Goal: Task Accomplishment & Management: Manage account settings

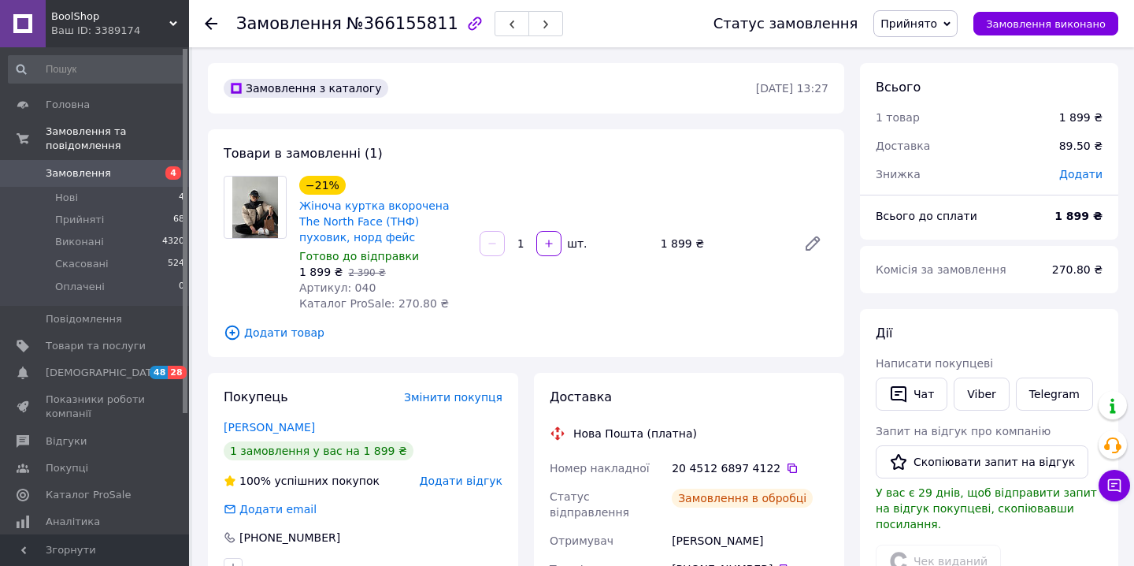
scroll to position [230, 0]
click at [113, 180] on link "Замовлення 4" at bounding box center [97, 173] width 194 height 27
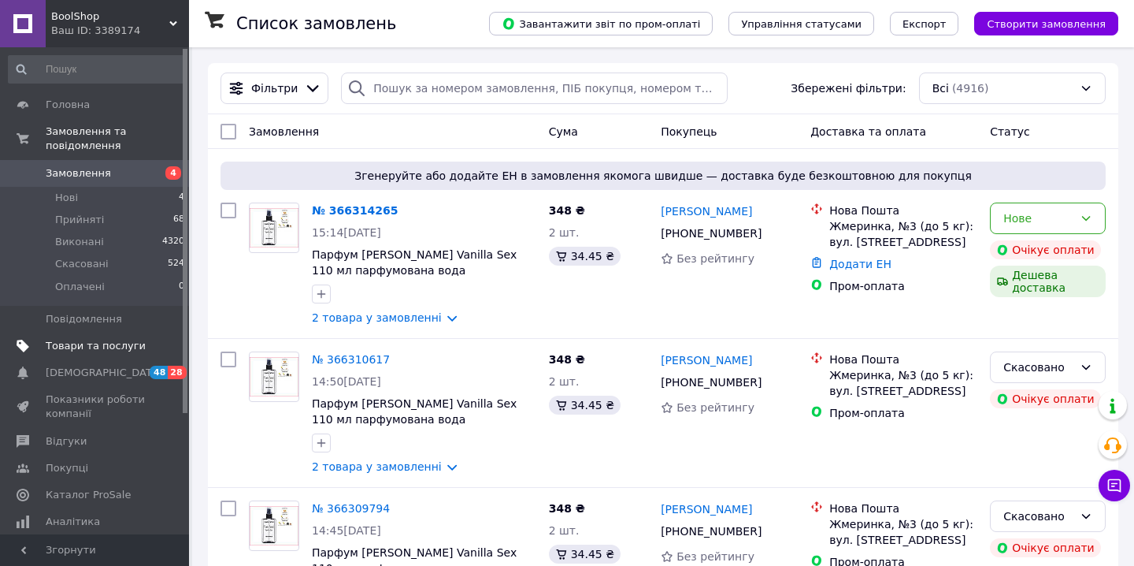
click at [110, 336] on link "Товари та послуги" at bounding box center [97, 345] width 194 height 27
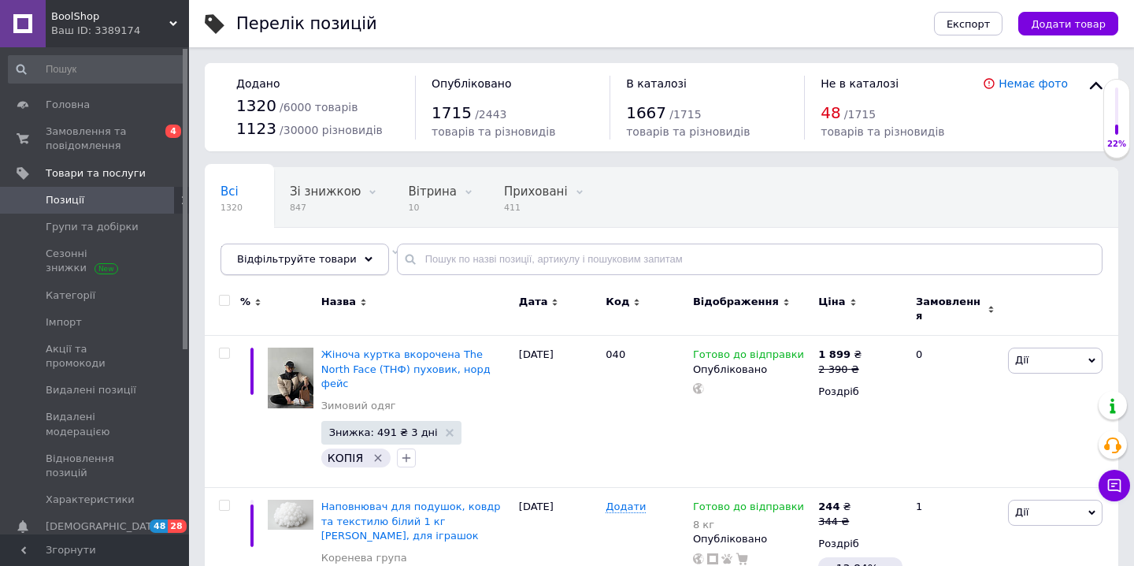
click at [326, 255] on span "Відфільтруйте товари" at bounding box center [297, 259] width 120 height 12
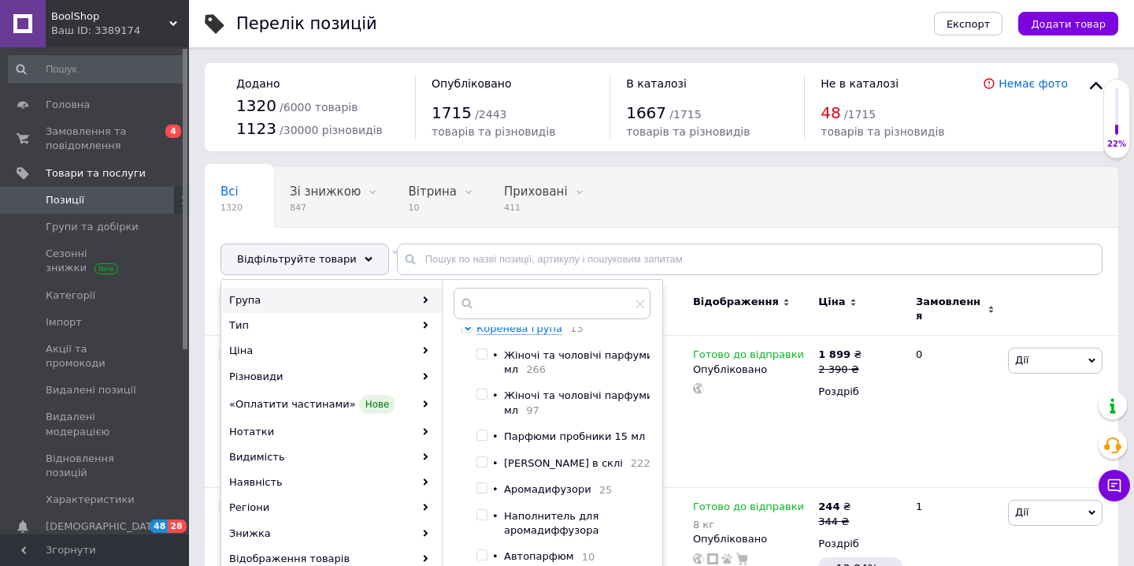
click at [487, 353] on input "checkbox" at bounding box center [482, 354] width 10 height 10
checkbox input "true"
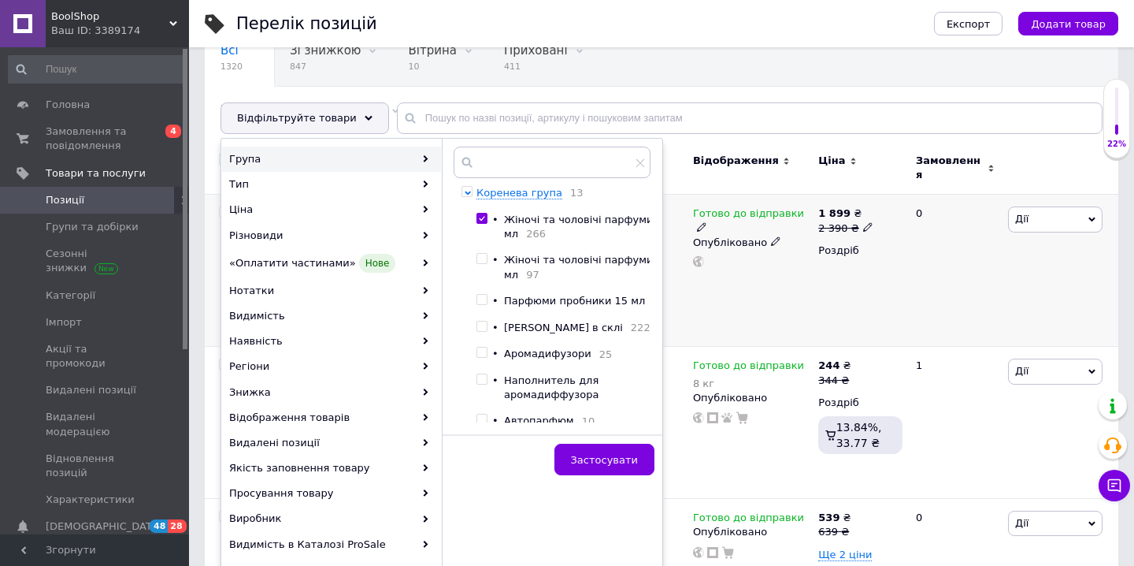
scroll to position [173, 0]
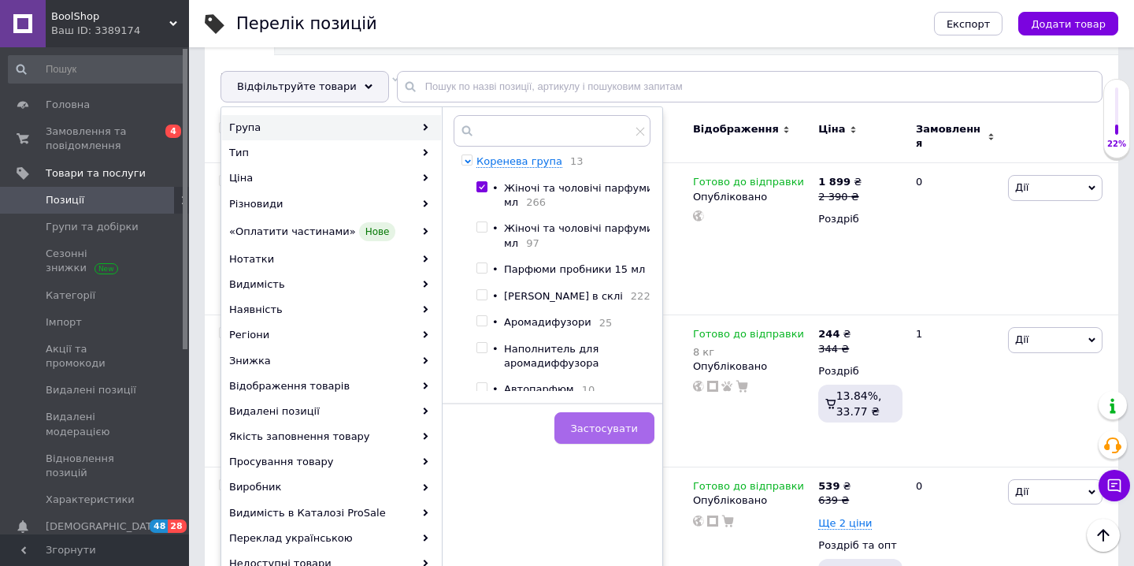
click at [616, 423] on span "Застосувати" at bounding box center [604, 428] width 67 height 12
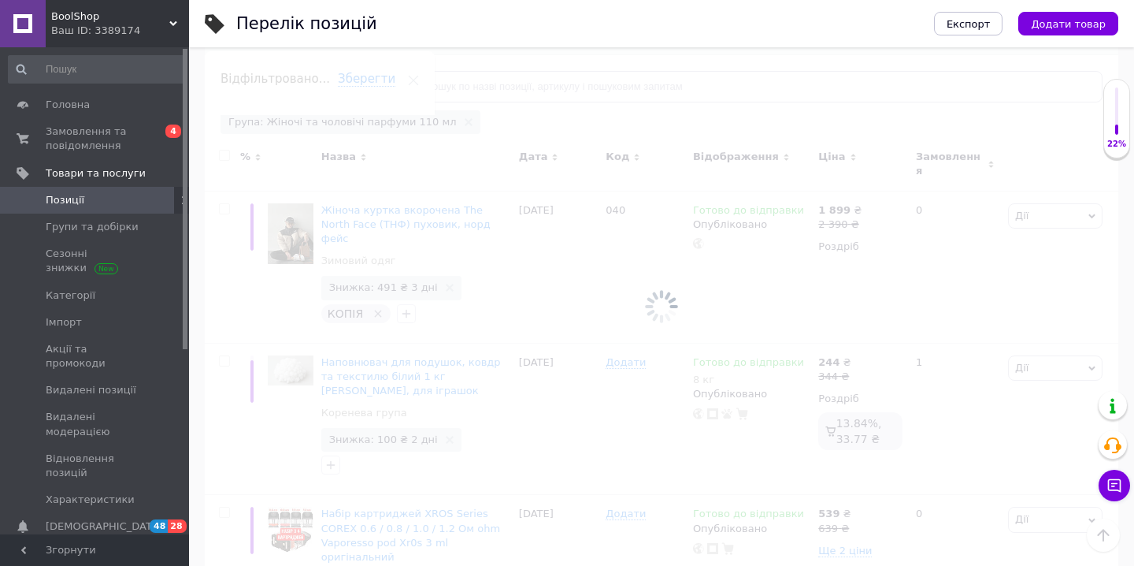
scroll to position [0, 13]
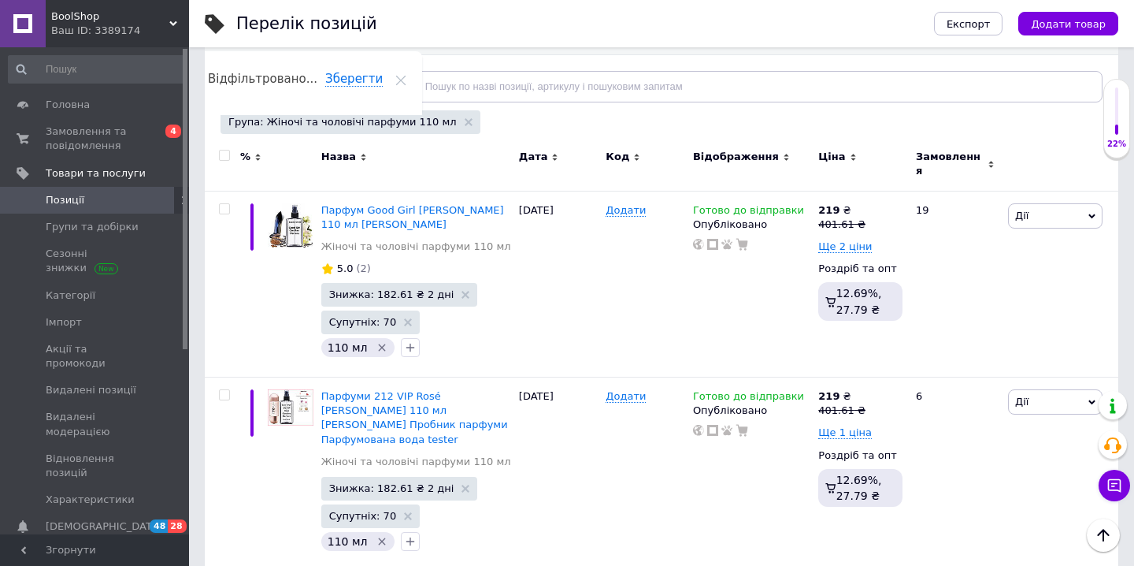
click at [262, 96] on div "Відфільтруйте товари" at bounding box center [305, 87] width 169 height 32
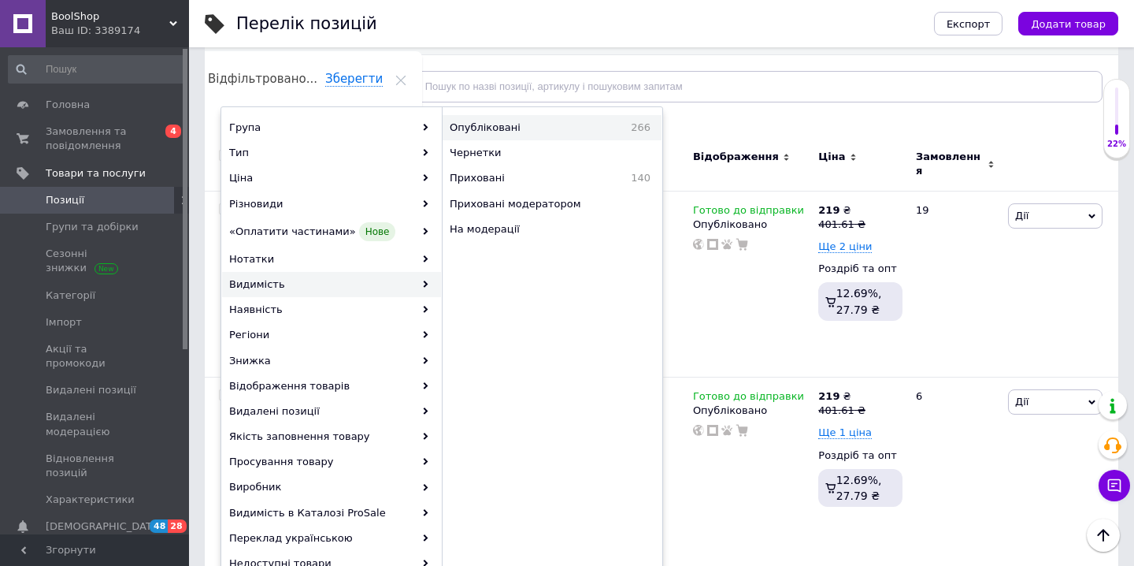
click at [535, 134] on span "Опубліковані" at bounding box center [522, 128] width 145 height 14
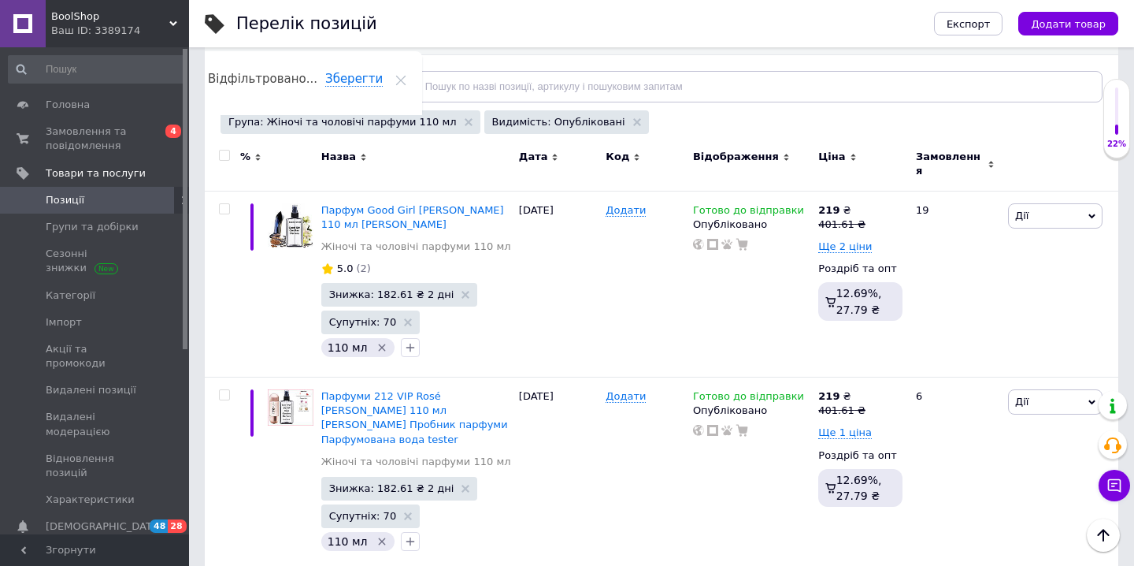
click at [365, 86] on icon at bounding box center [369, 87] width 8 height 8
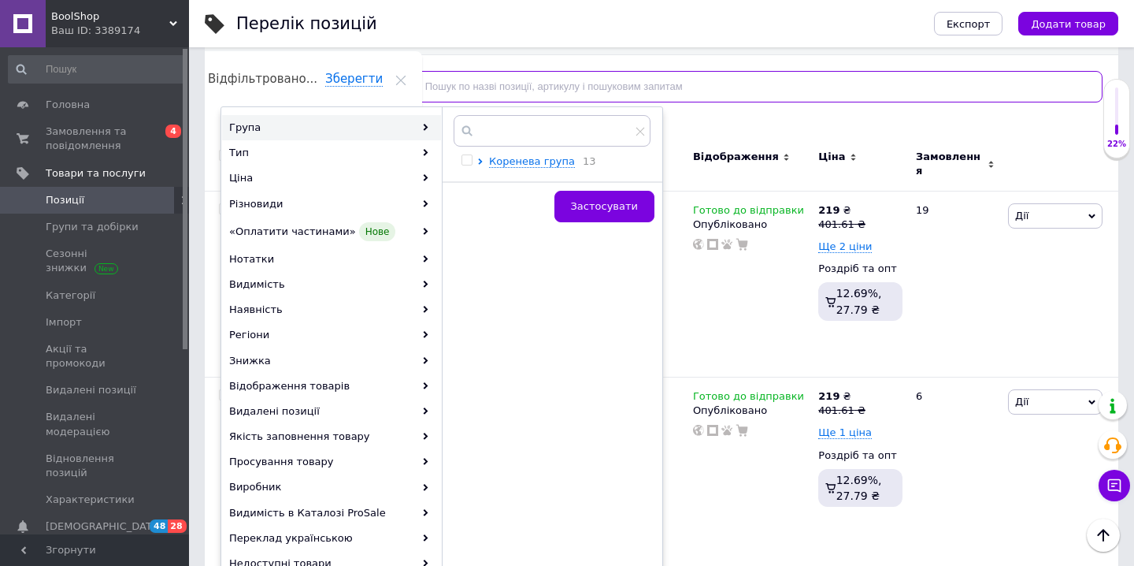
click at [435, 74] on input "text" at bounding box center [750, 87] width 706 height 32
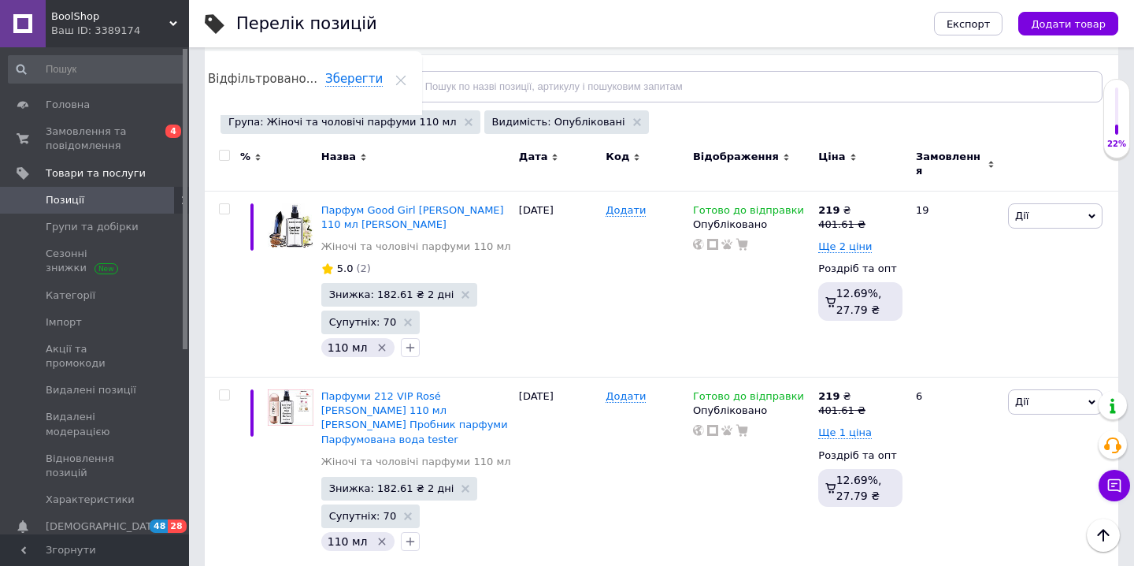
click at [330, 93] on div "Відфільтруйте товари" at bounding box center [305, 87] width 169 height 32
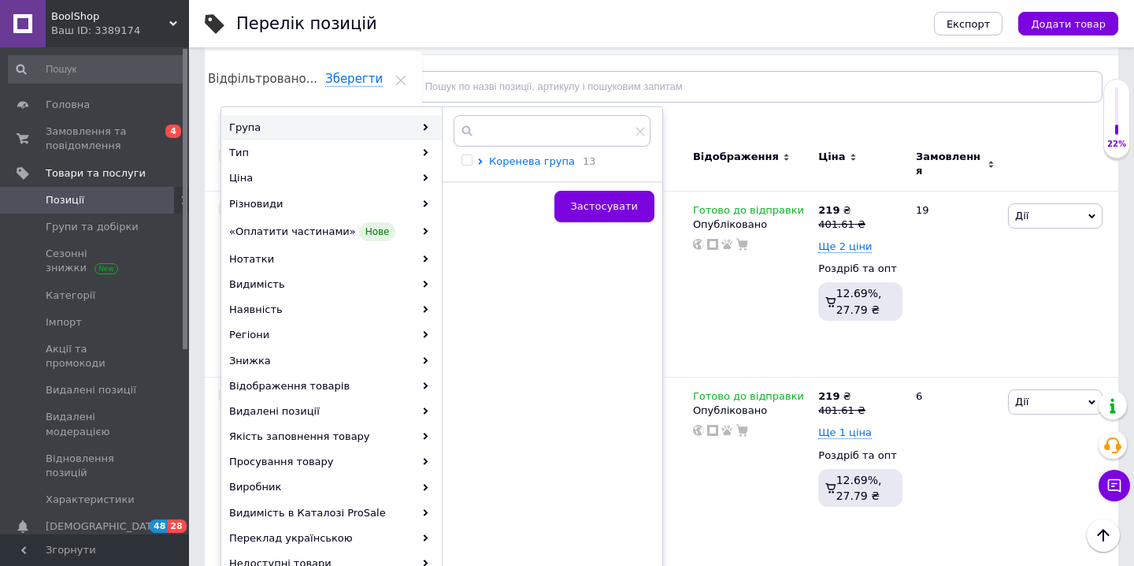
click at [564, 162] on span "Коренева група" at bounding box center [532, 161] width 86 height 12
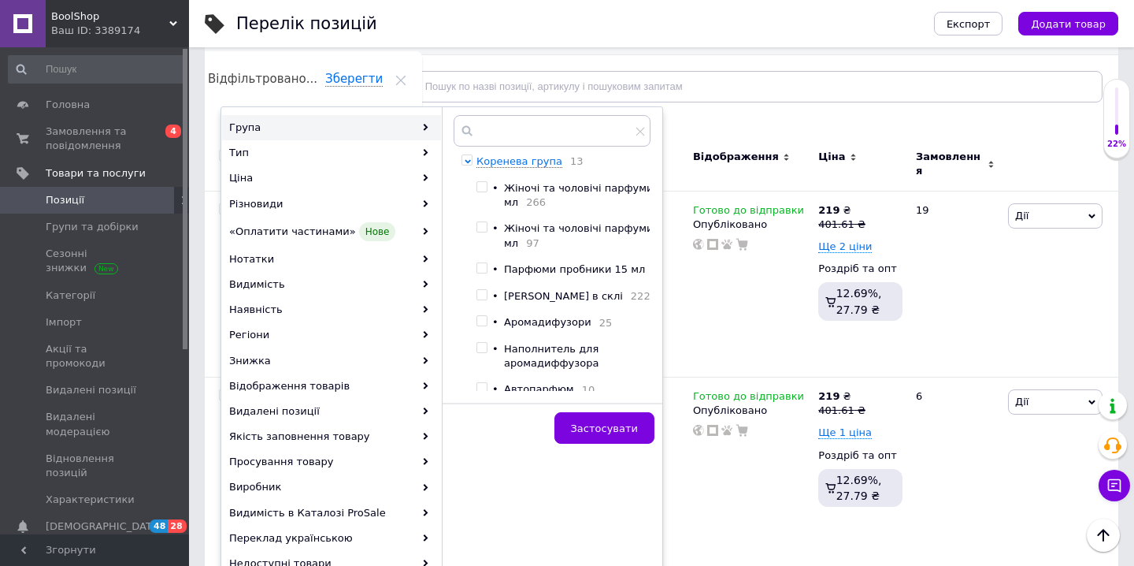
click at [788, 111] on div "Всі 1320 Зі знижкою 847 Видалити Редагувати Вітрина 10 Видалити Редагувати Прих…" at bounding box center [662, 56] width 914 height 130
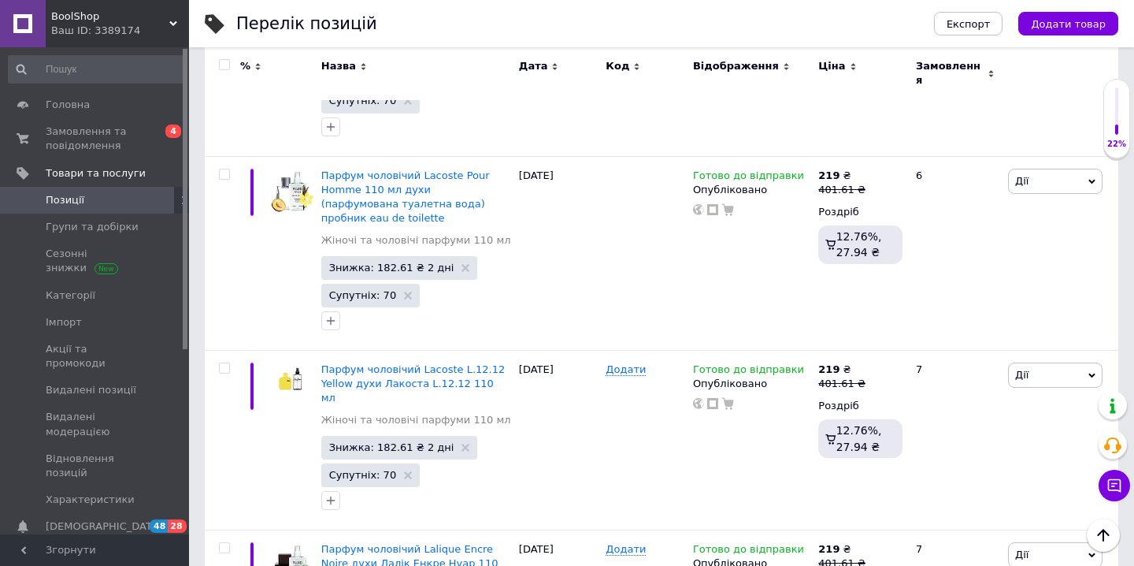
scroll to position [18074, 0]
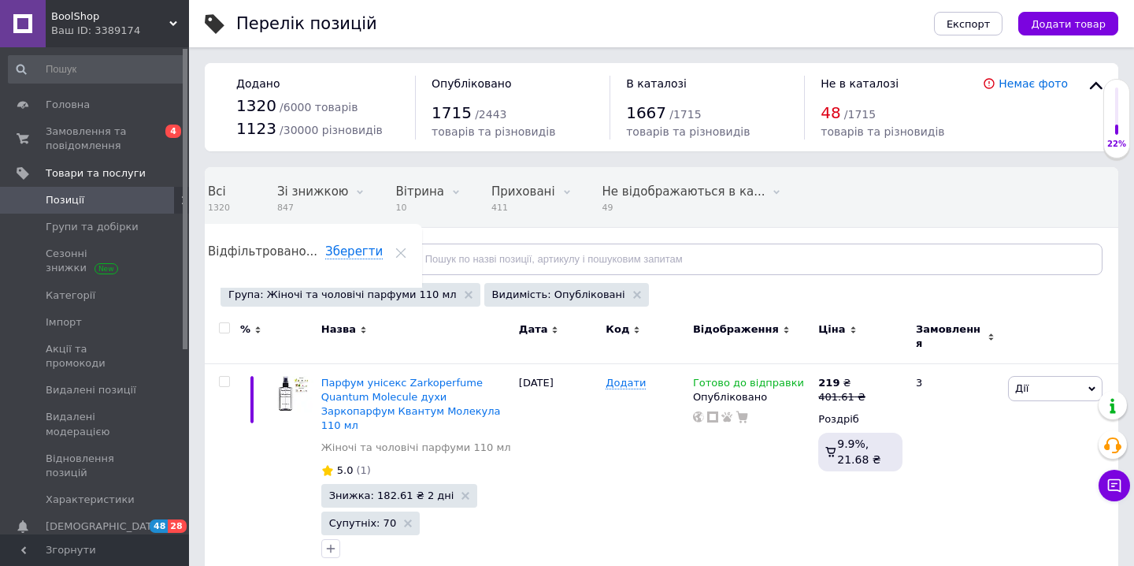
click at [226, 321] on div at bounding box center [222, 336] width 35 height 53
click at [226, 329] on input "checkbox" at bounding box center [224, 328] width 10 height 10
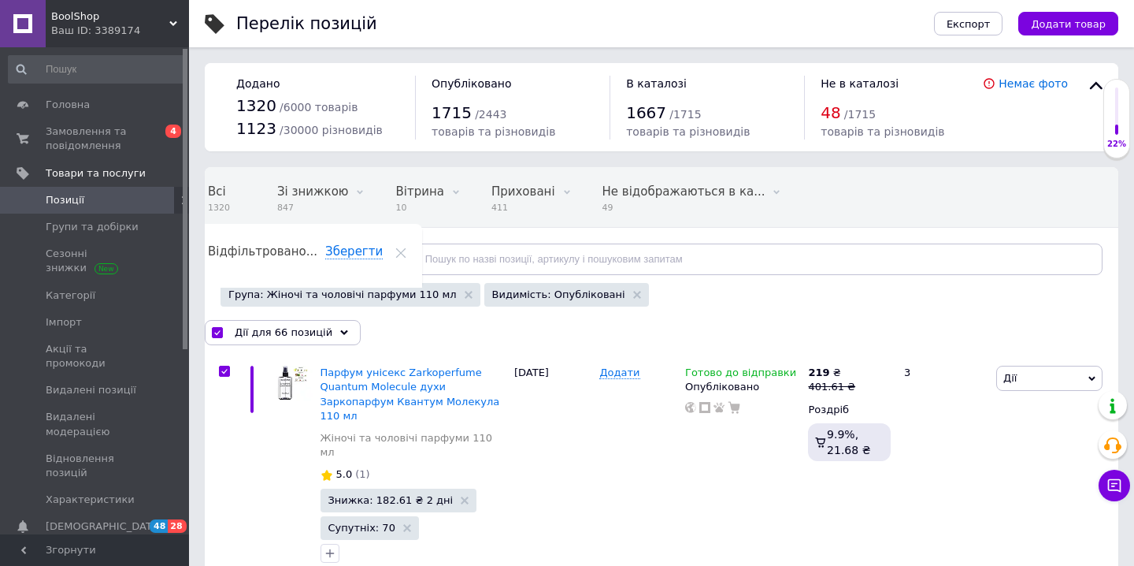
checkbox input "true"
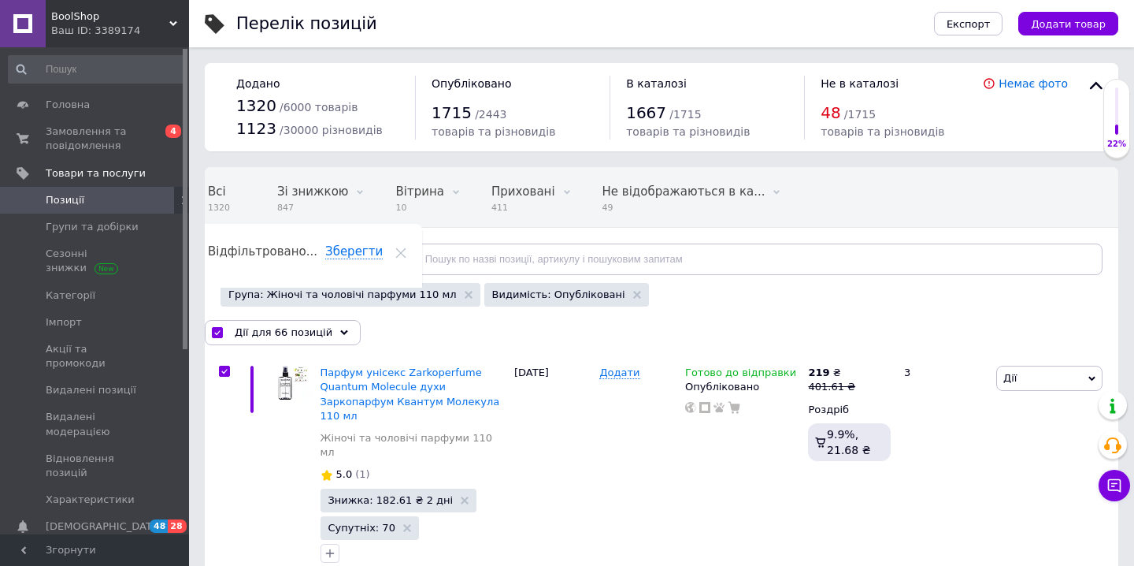
checkbox input "true"
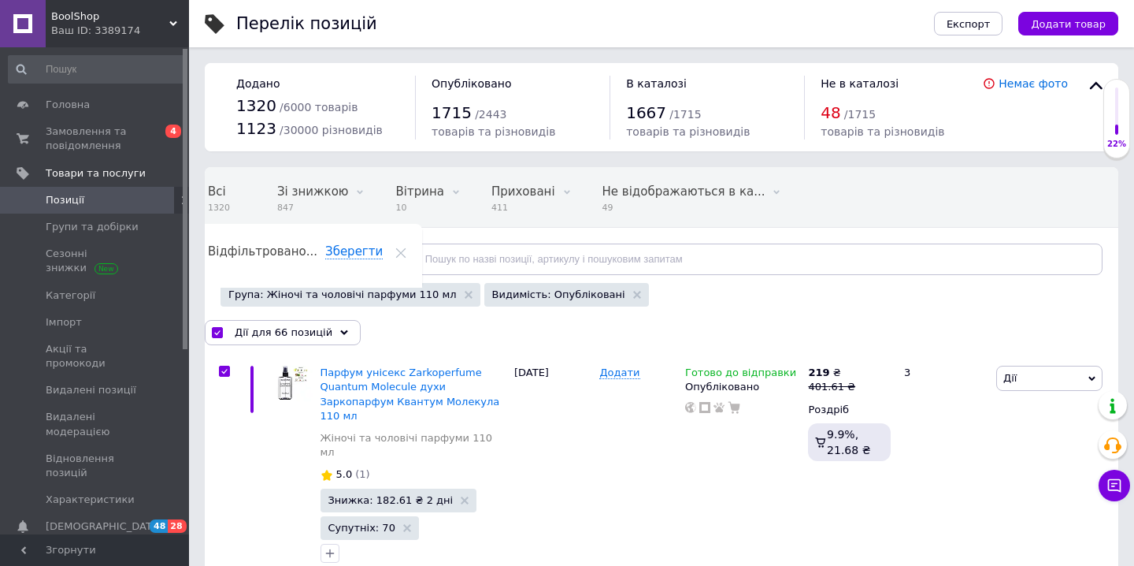
checkbox input "true"
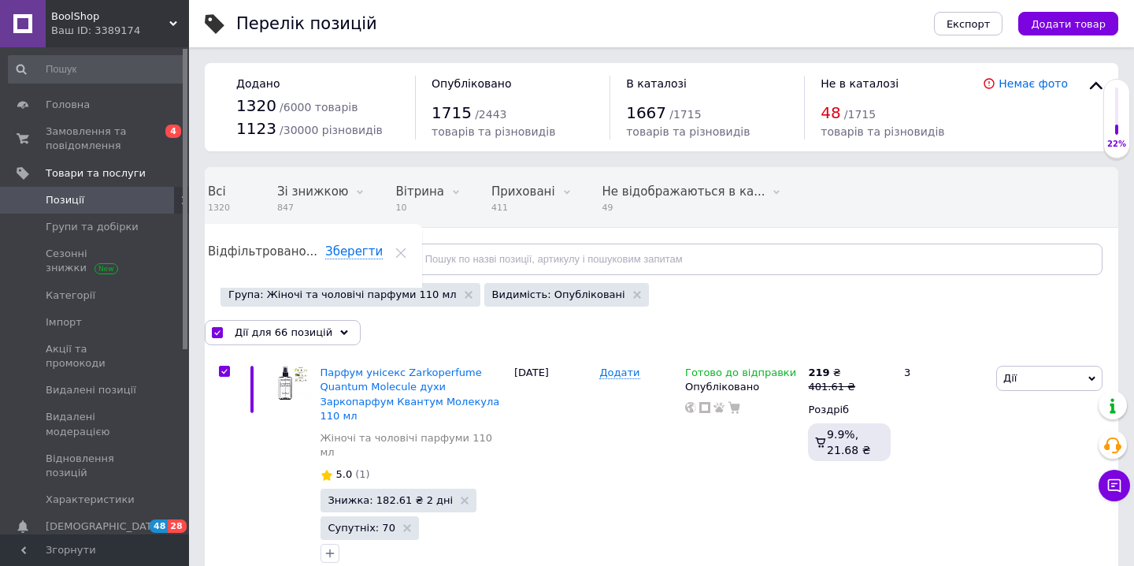
checkbox input "true"
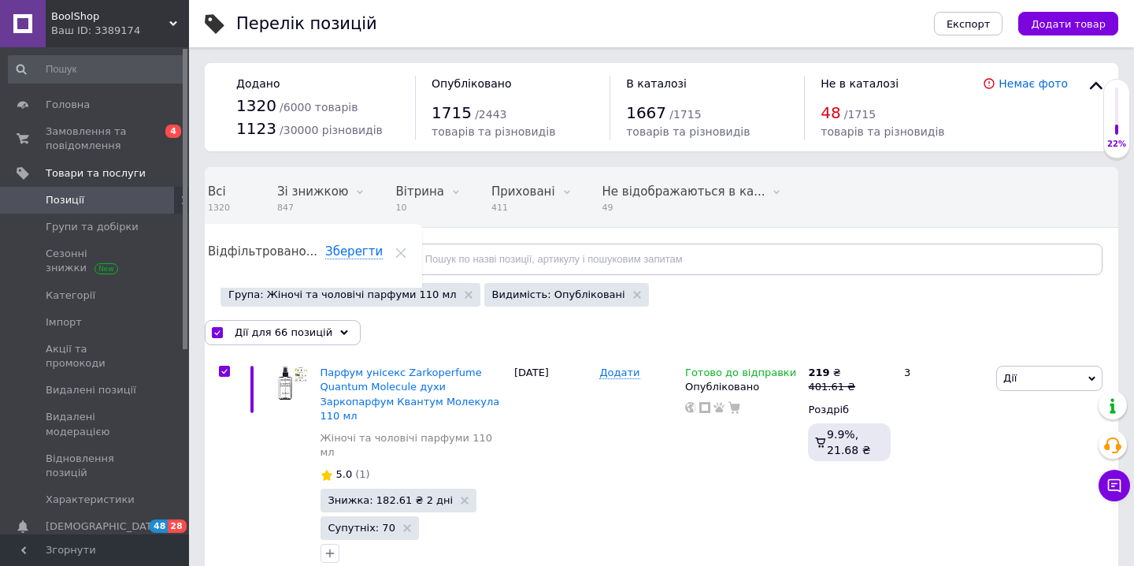
checkbox input "true"
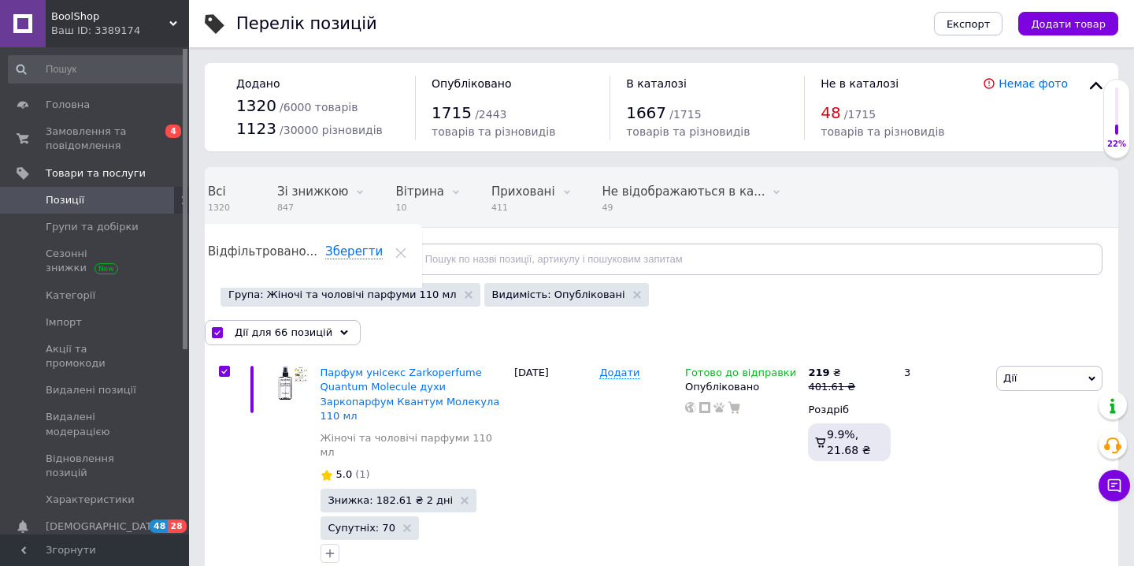
checkbox input "true"
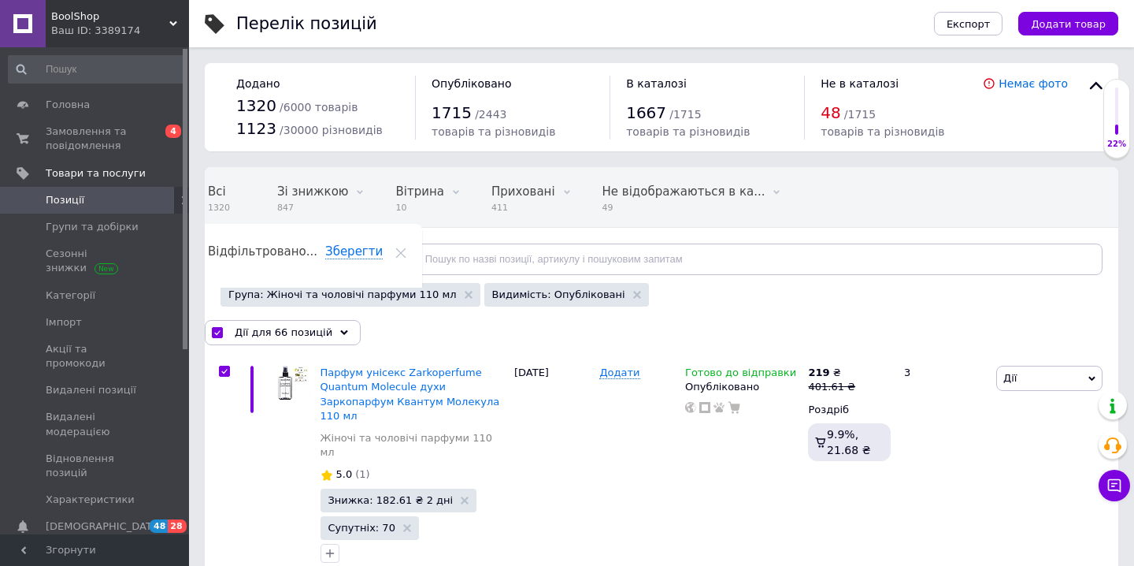
checkbox input "true"
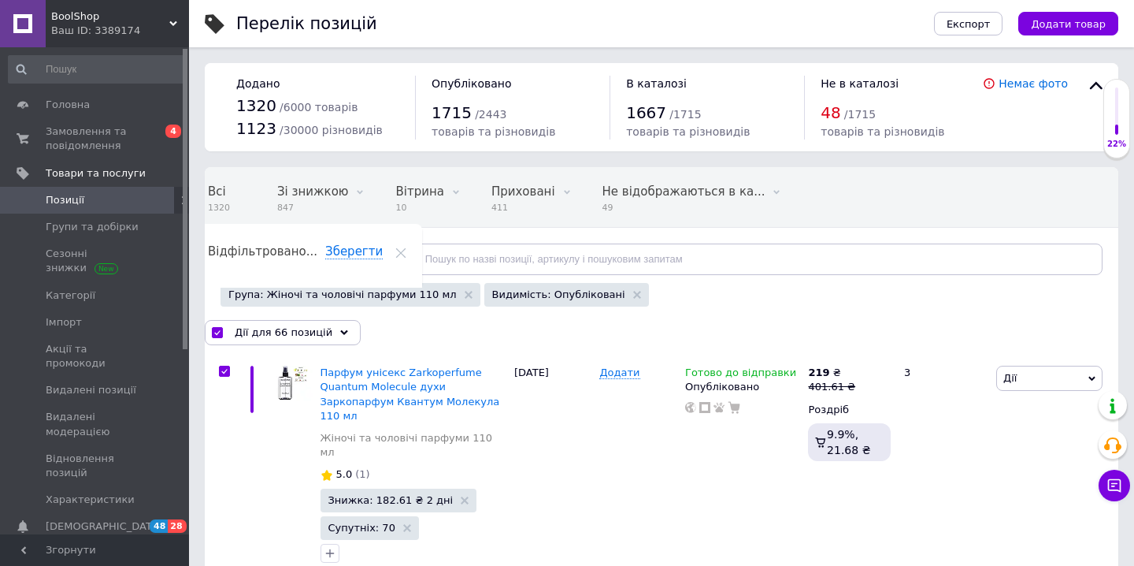
checkbox input "true"
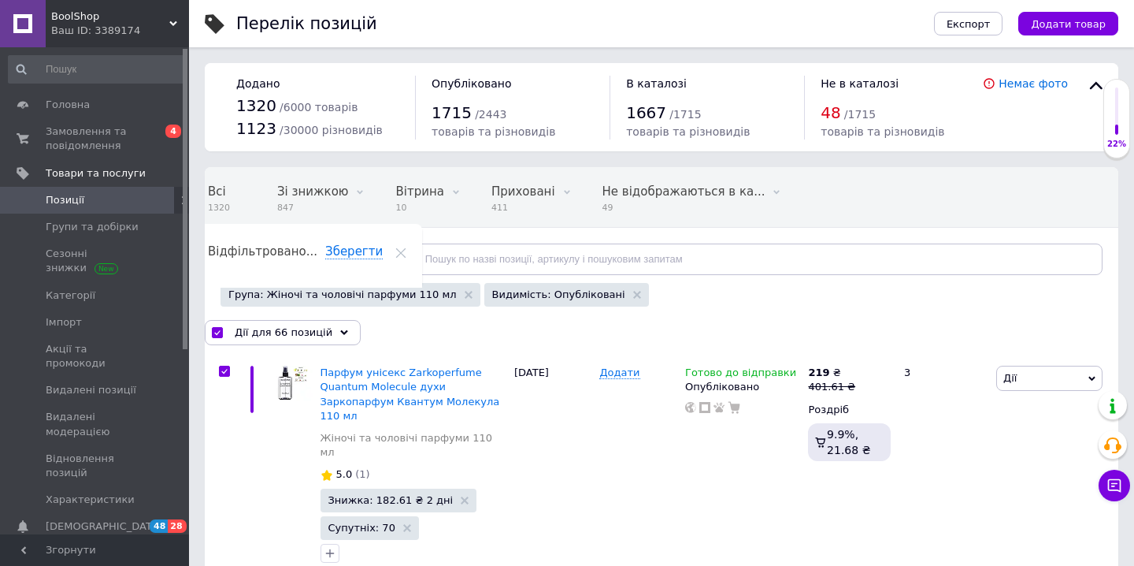
checkbox input "true"
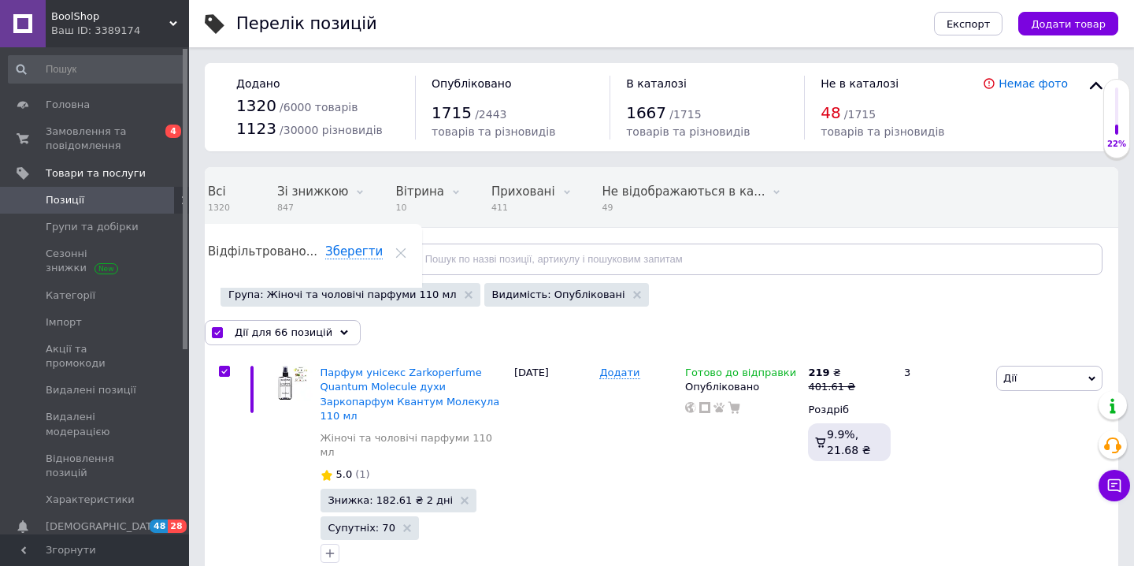
checkbox input "true"
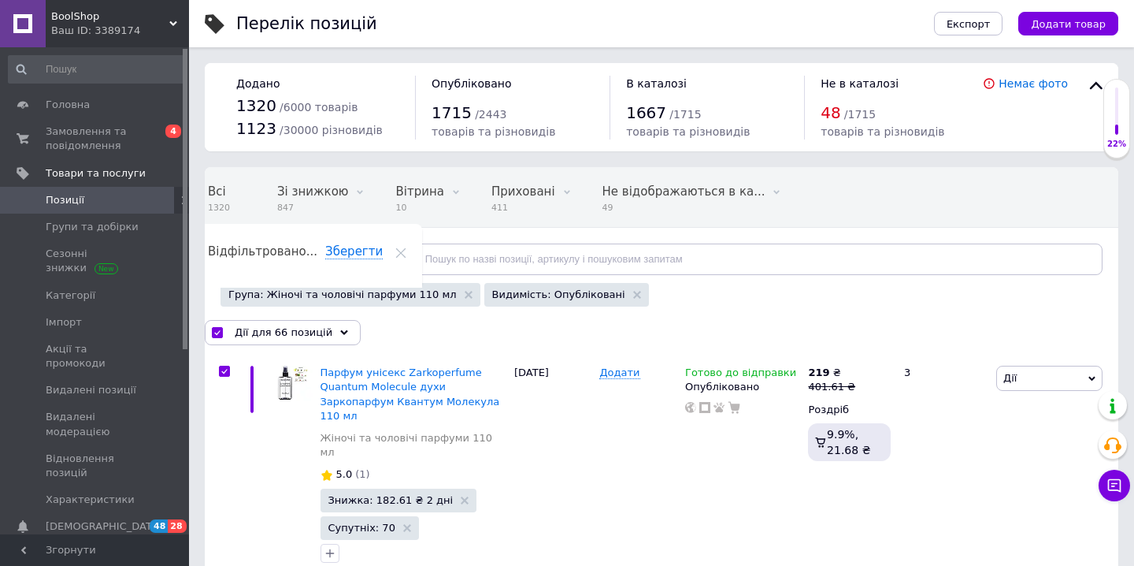
checkbox input "true"
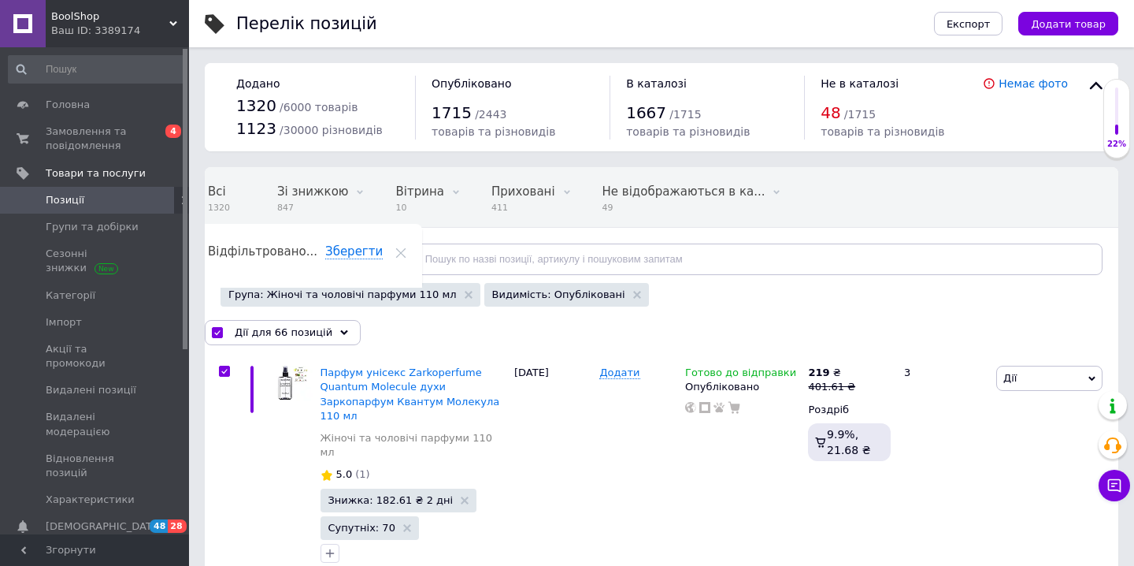
checkbox input "true"
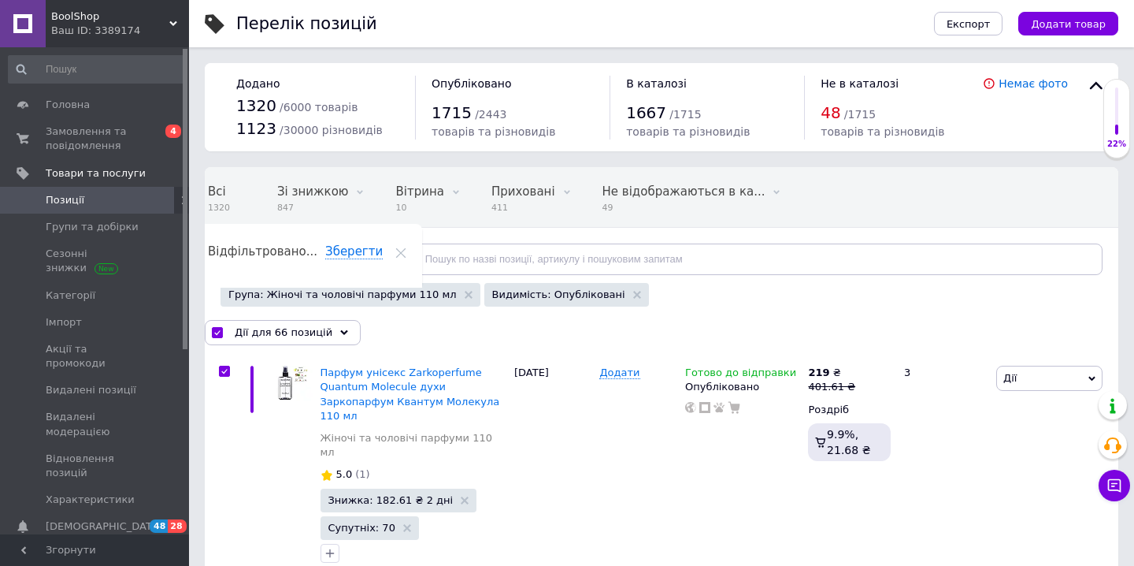
checkbox input "true"
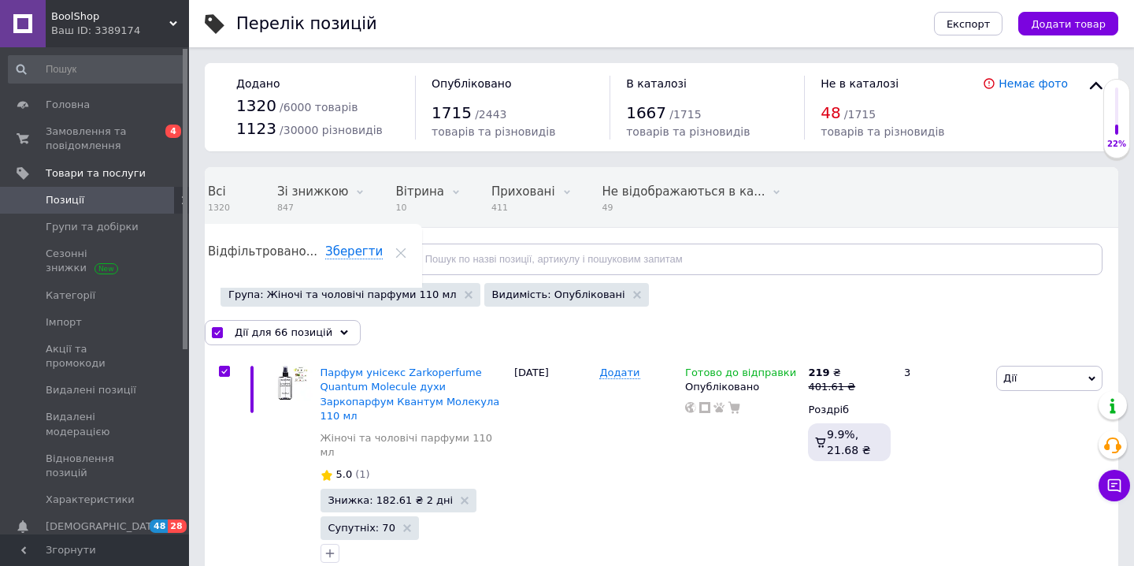
checkbox input "true"
click at [217, 333] on input "checkbox" at bounding box center [217, 333] width 10 height 10
checkbox input "false"
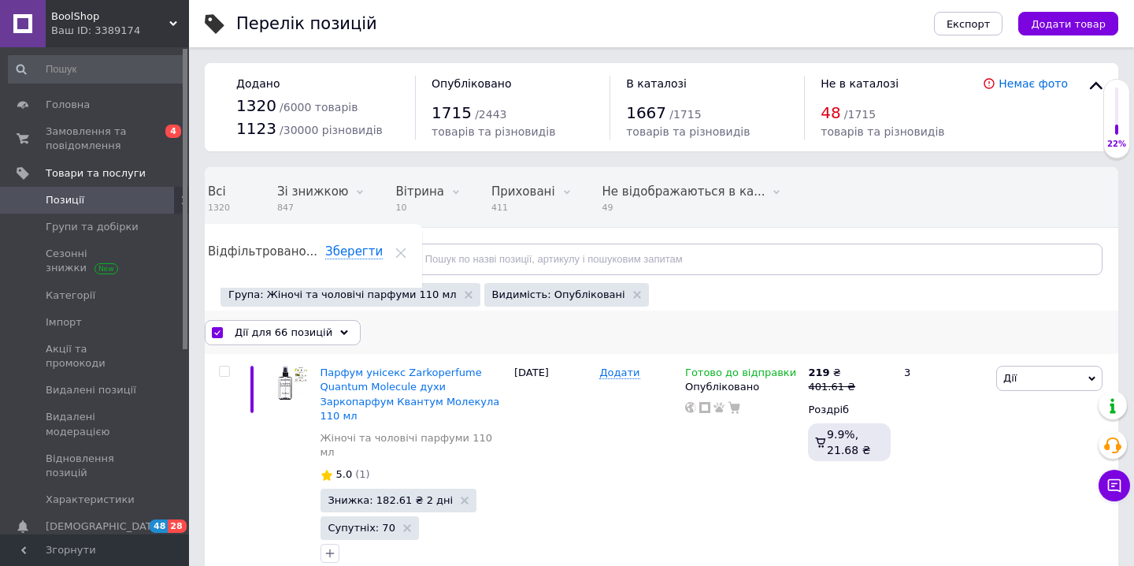
checkbox input "false"
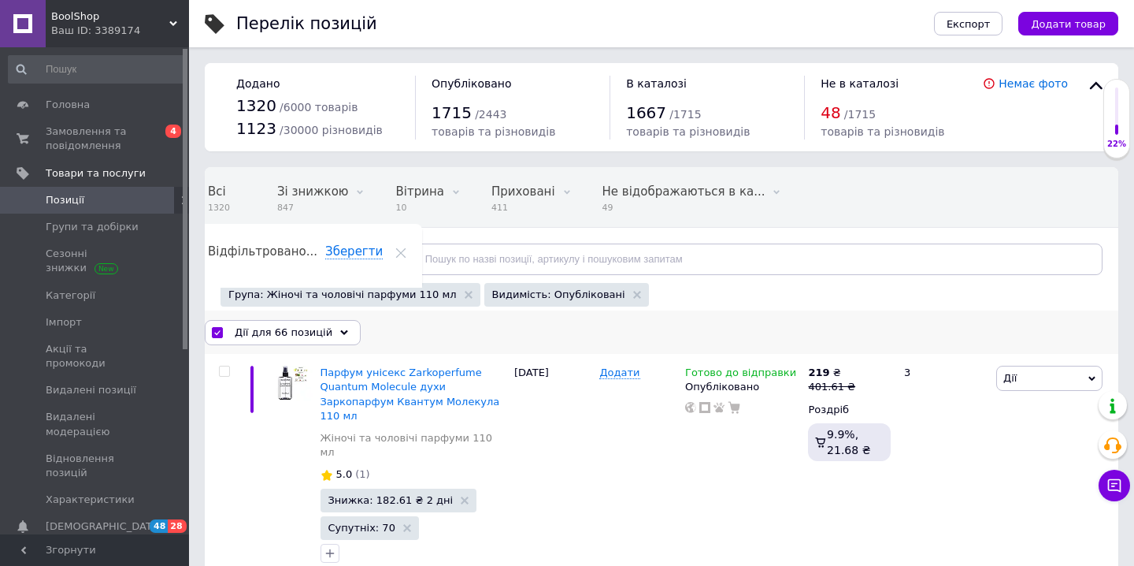
checkbox input "false"
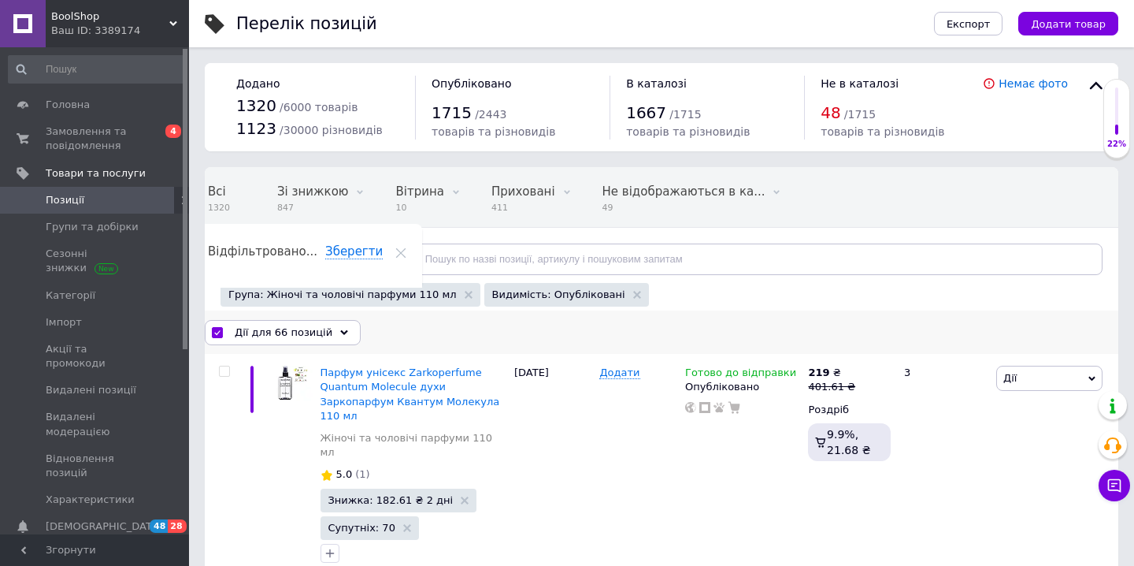
checkbox input "false"
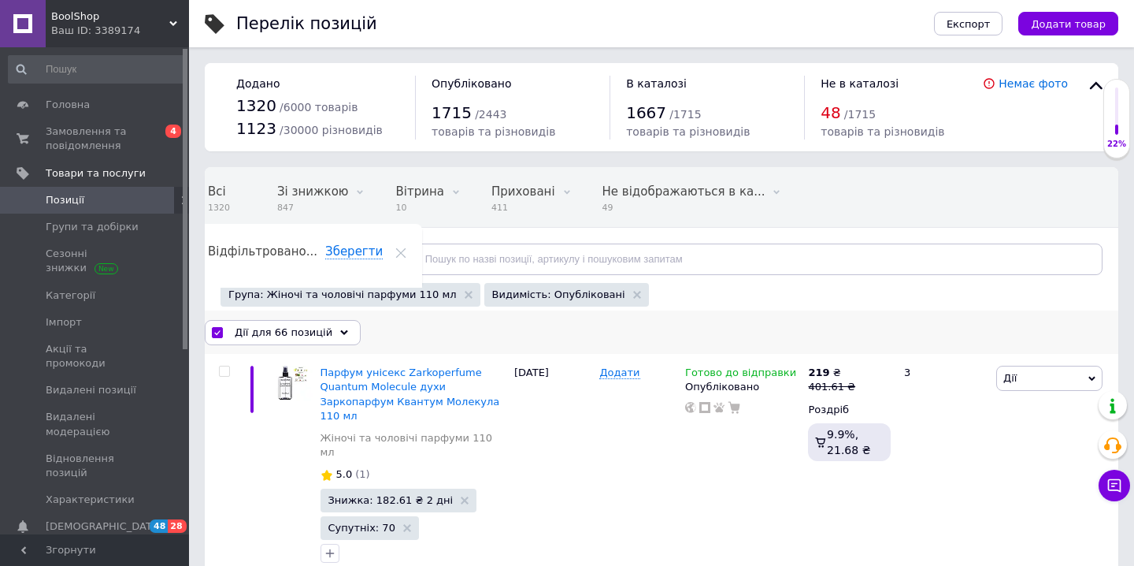
checkbox input "false"
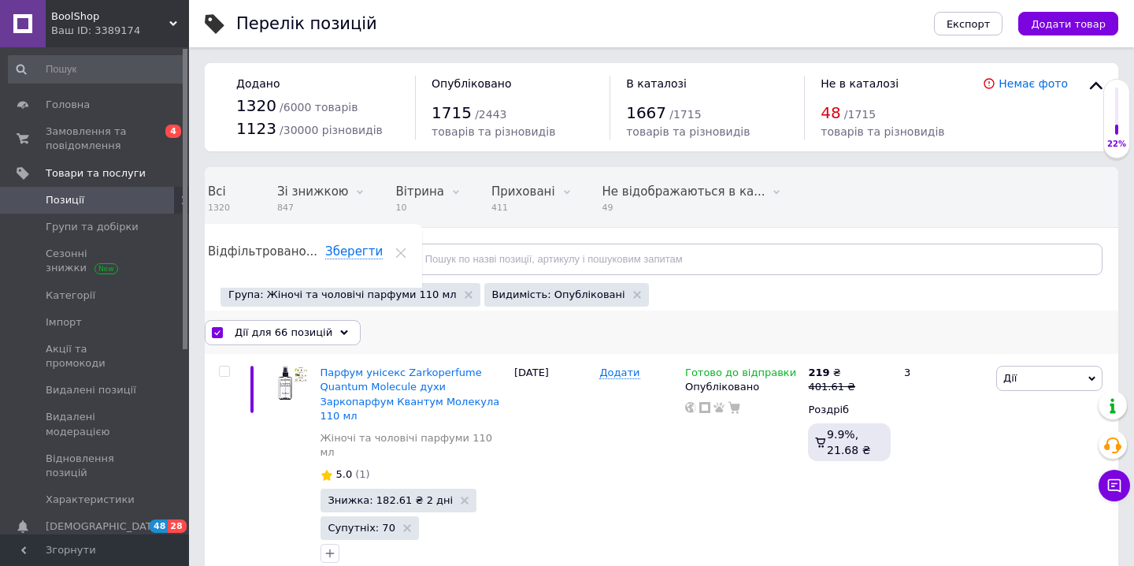
checkbox input "false"
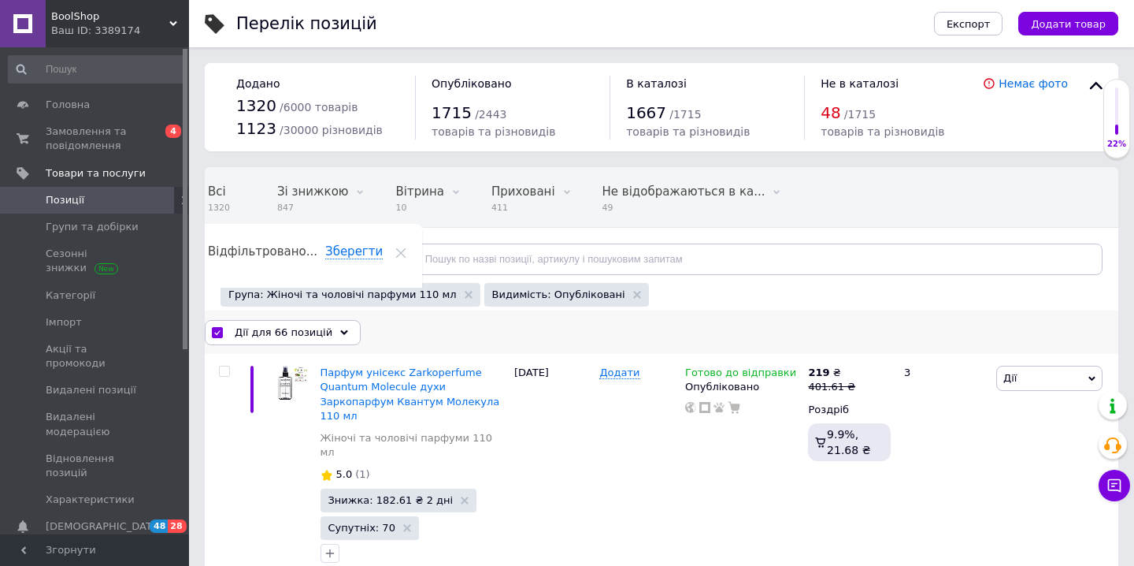
checkbox input "false"
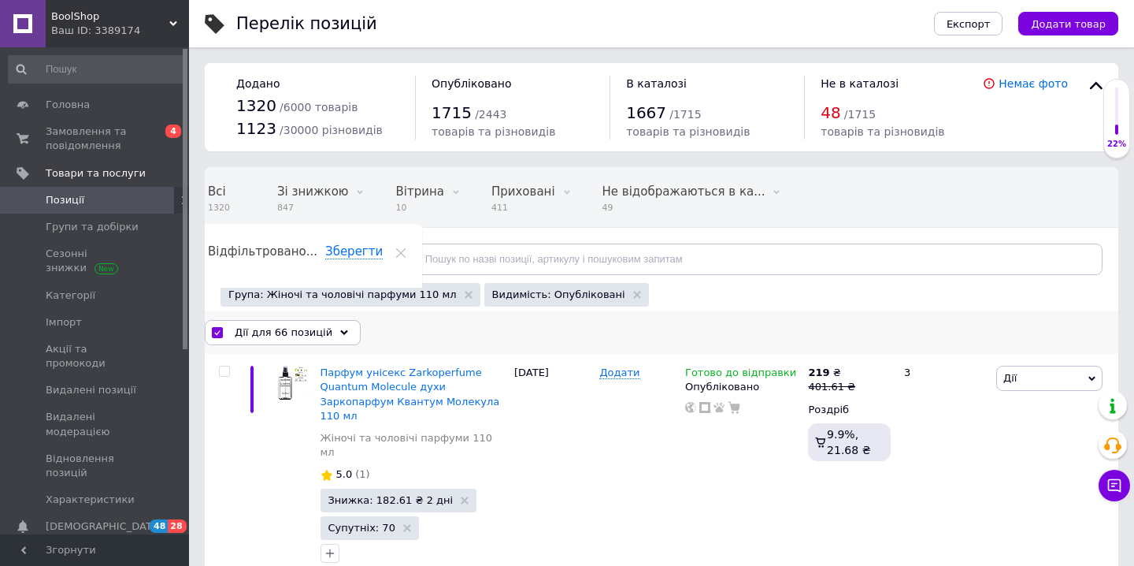
checkbox input "false"
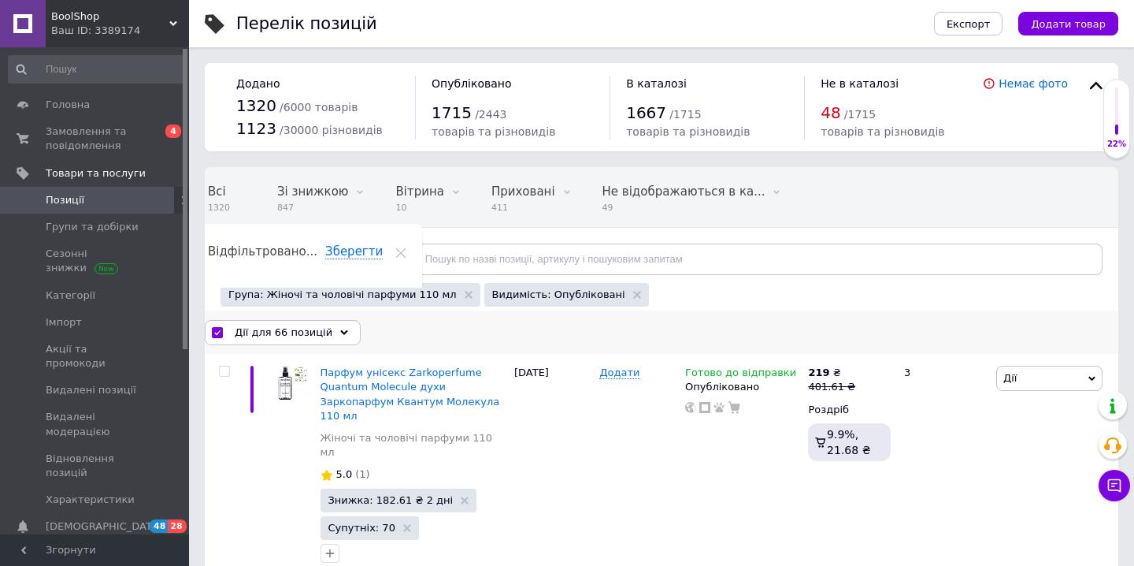
checkbox input "false"
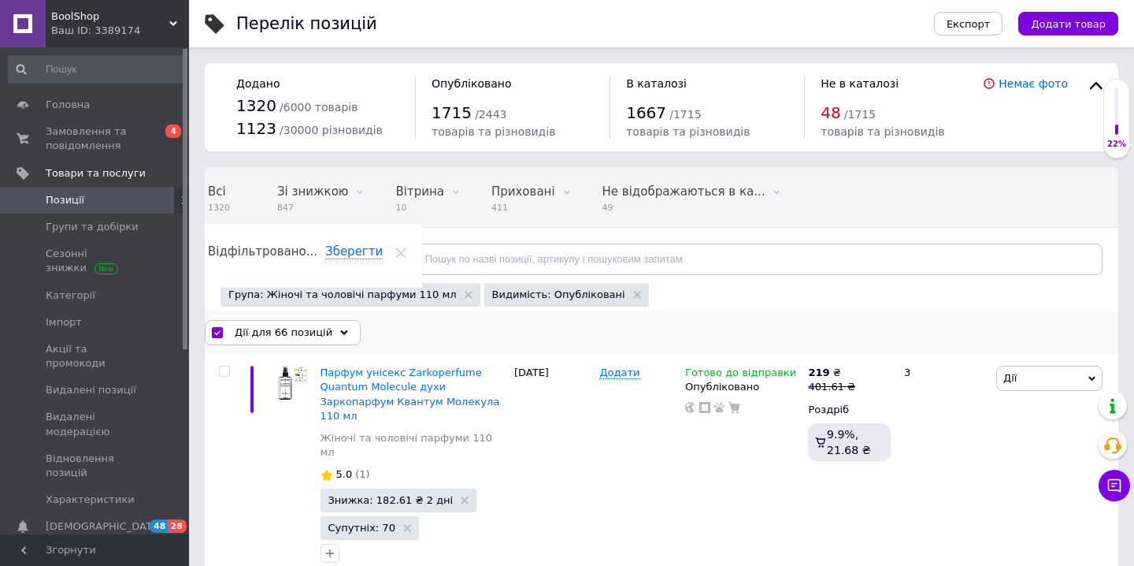
checkbox input "false"
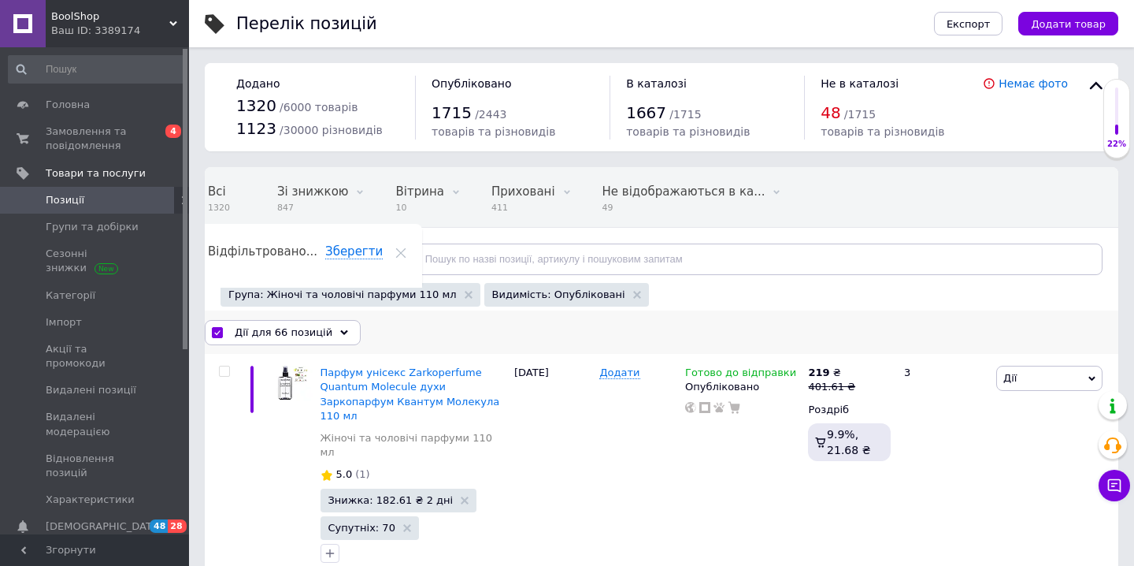
checkbox input "false"
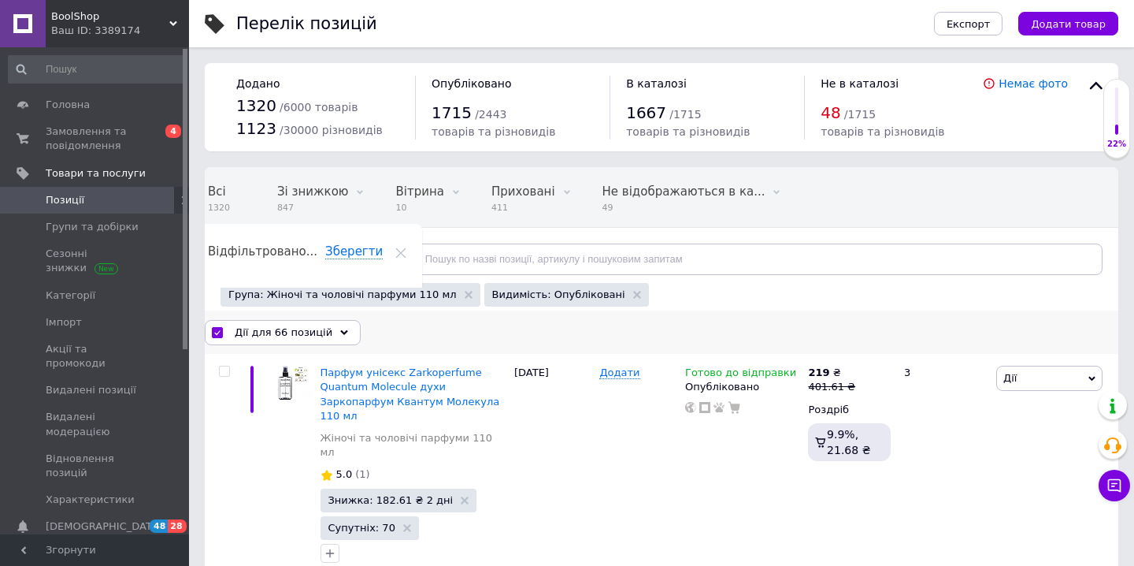
checkbox input "false"
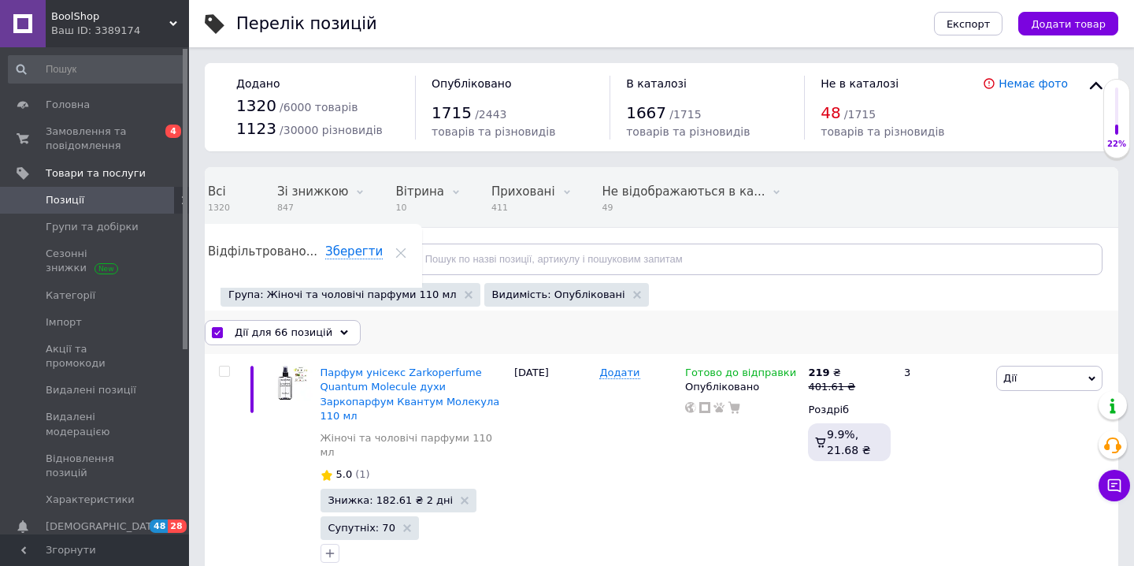
checkbox input "false"
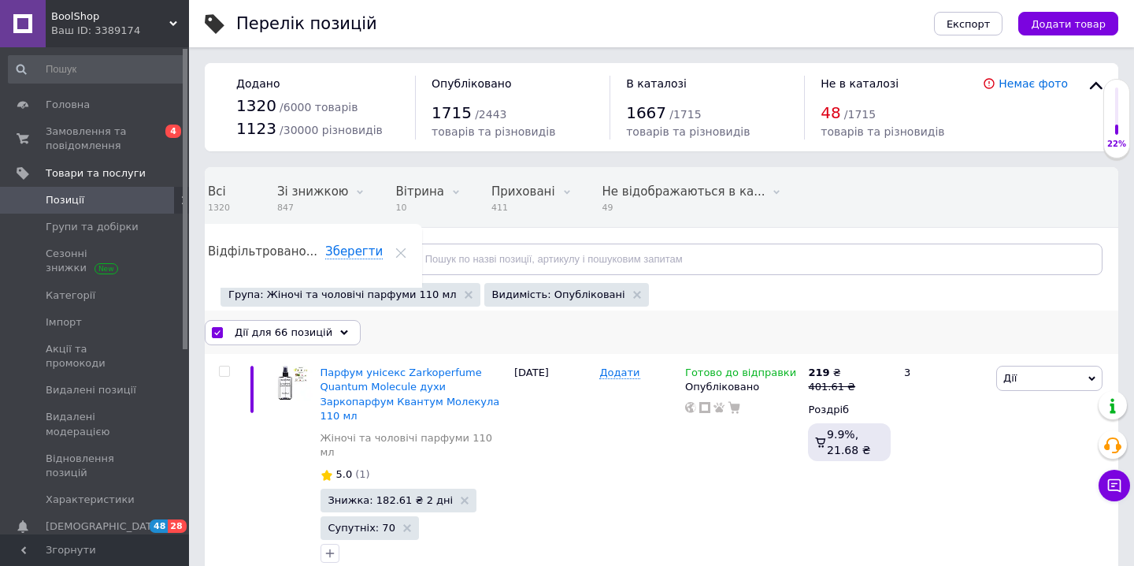
checkbox input "false"
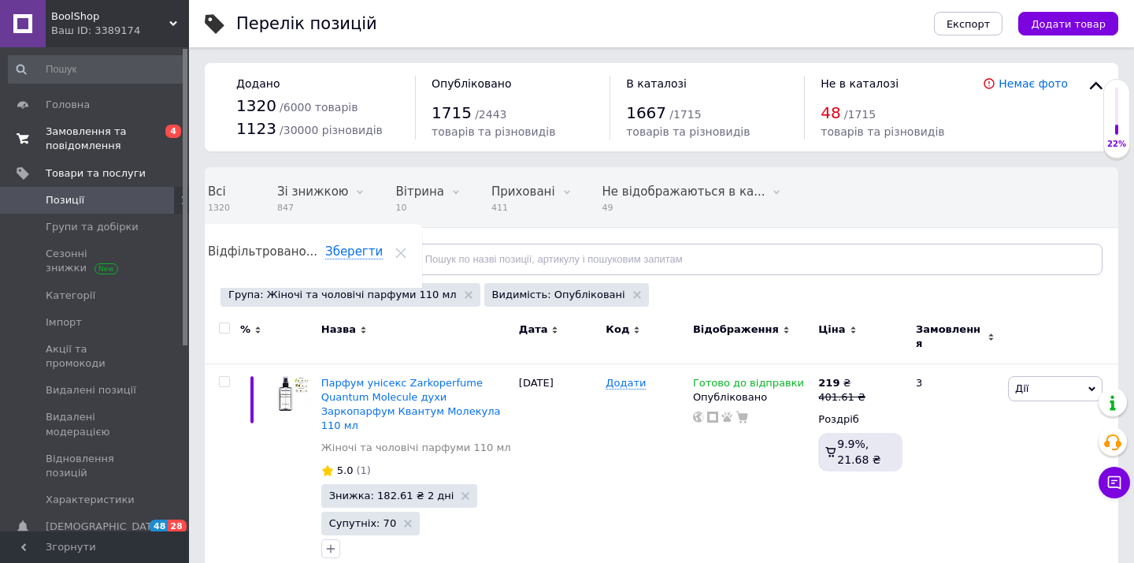
click at [117, 133] on span "Замовлення та повідомлення" at bounding box center [96, 138] width 100 height 28
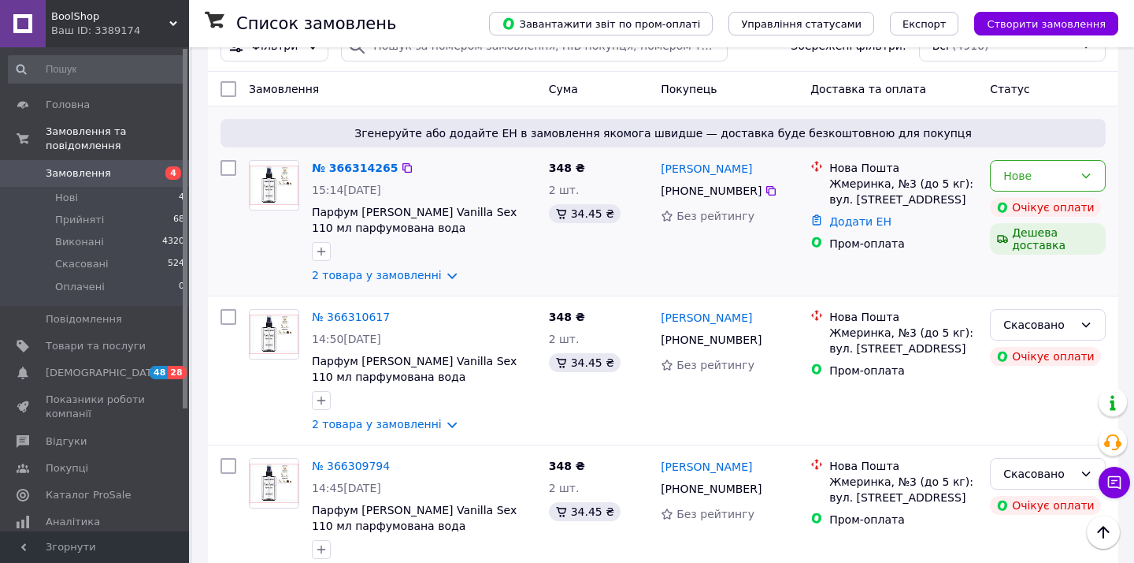
scroll to position [41, 0]
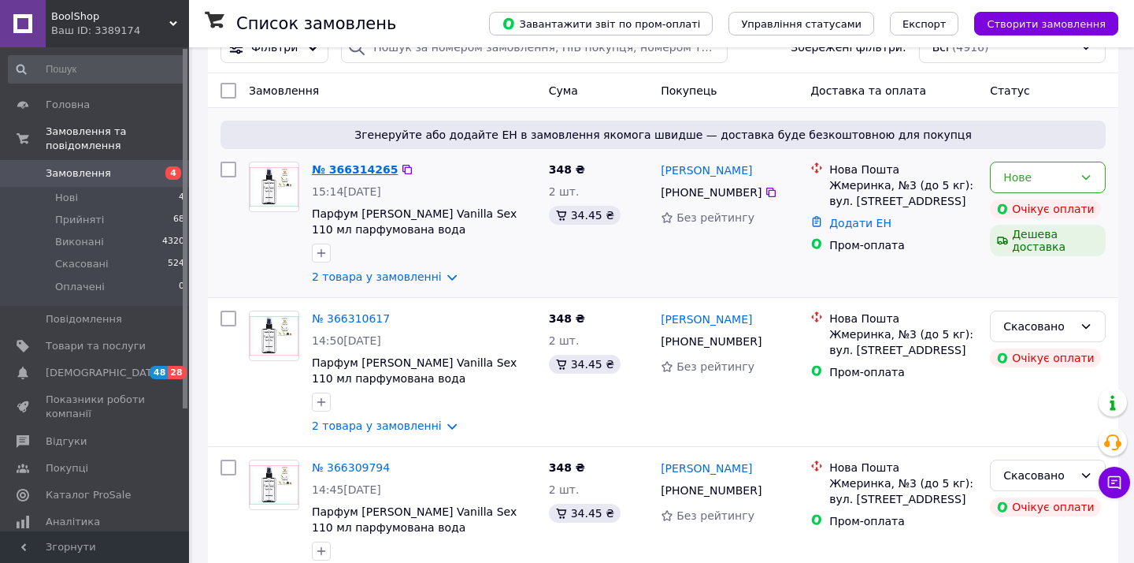
click at [329, 169] on link "№ 366314265" at bounding box center [355, 169] width 86 height 13
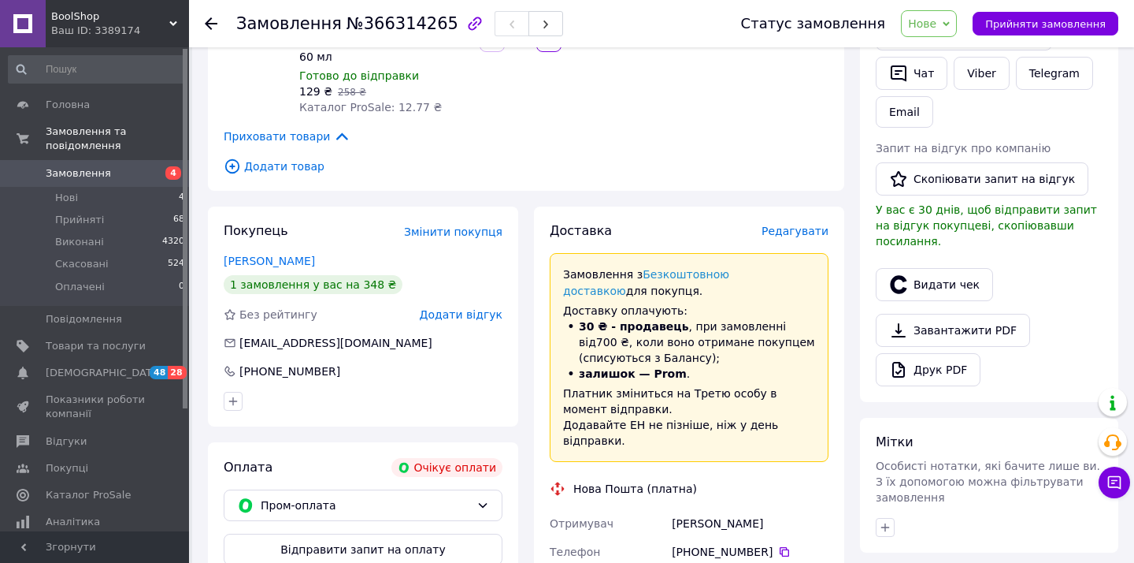
scroll to position [360, 0]
click at [937, 72] on button "Чат" at bounding box center [912, 73] width 72 height 33
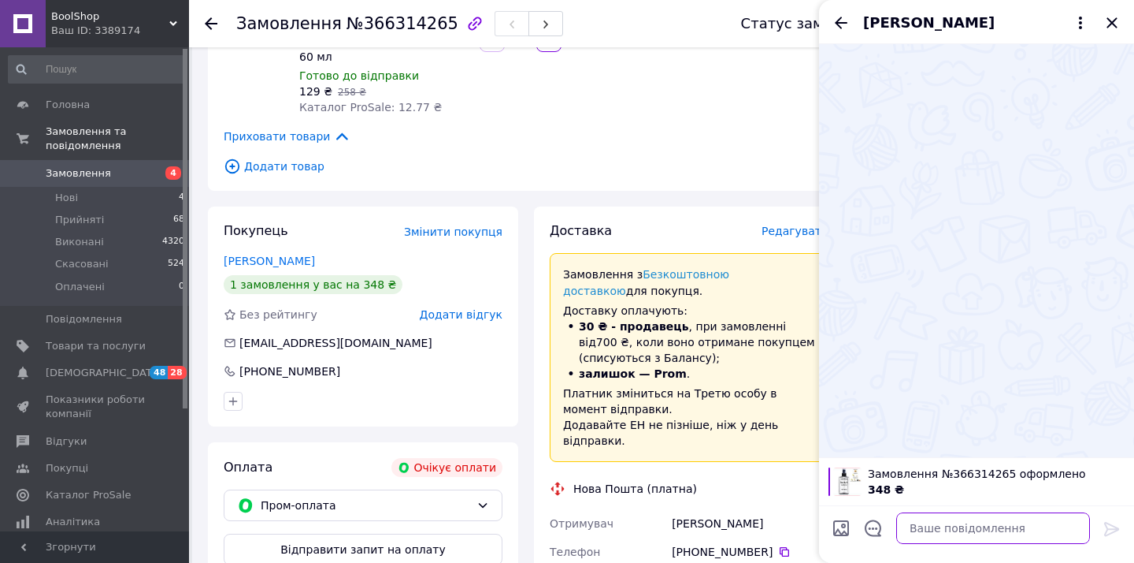
click at [929, 521] on textarea at bounding box center [994, 528] width 194 height 32
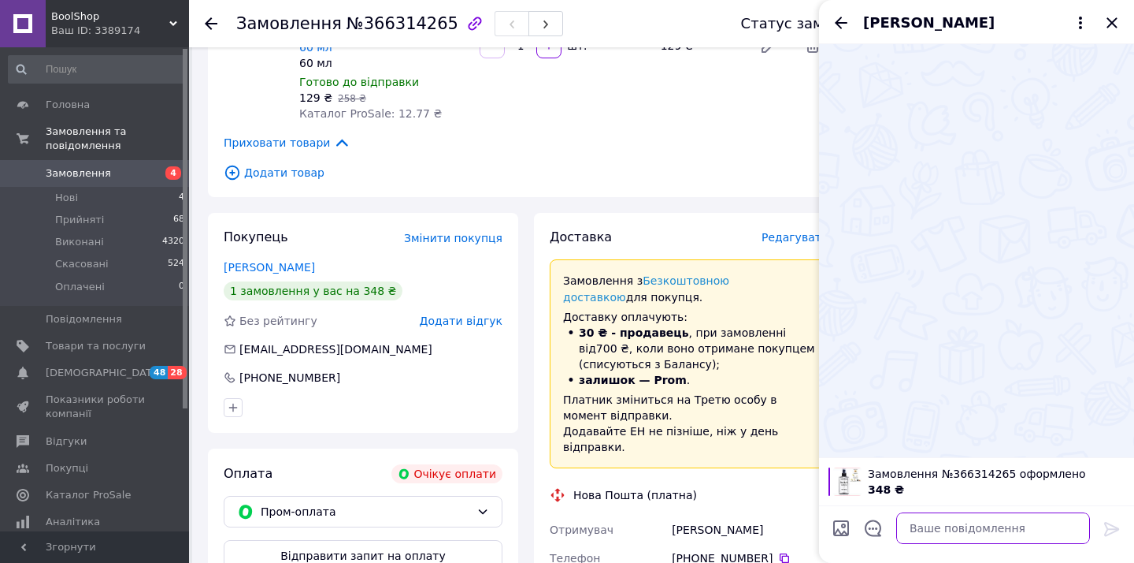
type textarea "d"
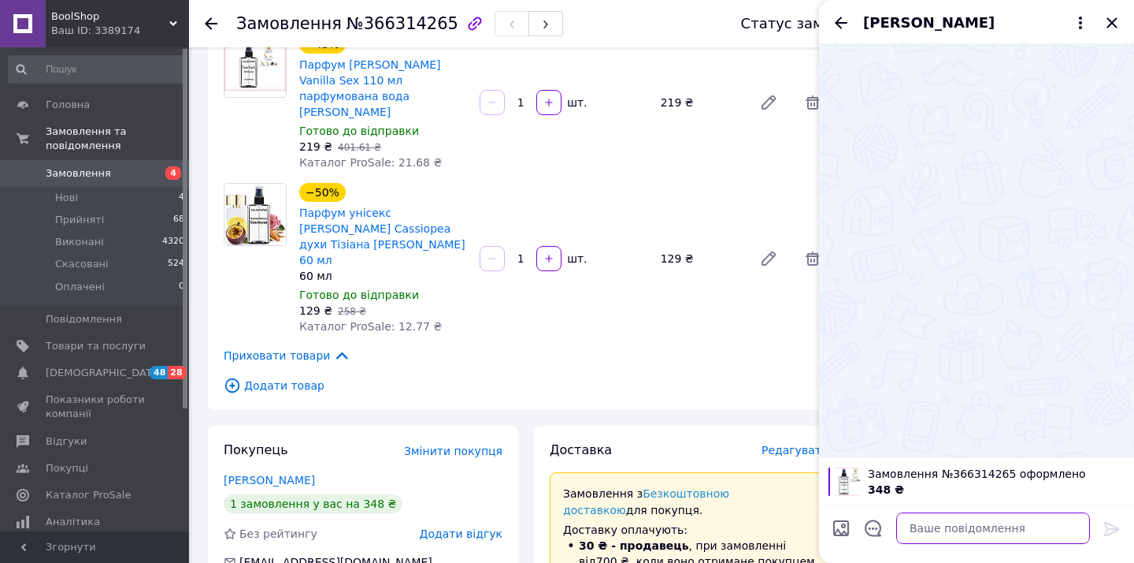
scroll to position [124, 0]
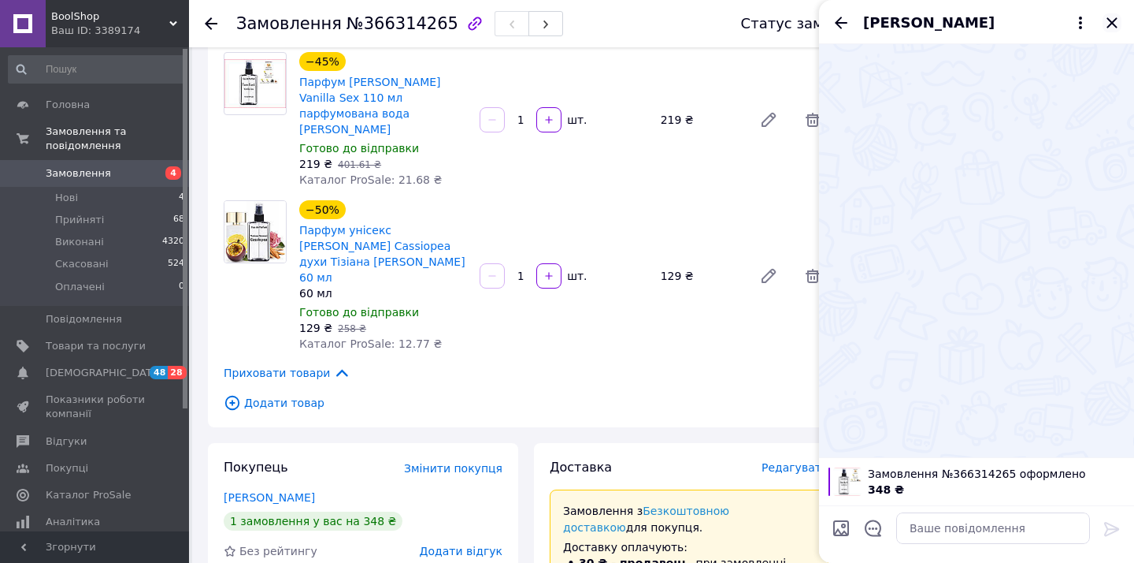
click at [1113, 20] on icon "Закрити" at bounding box center [1112, 22] width 19 height 19
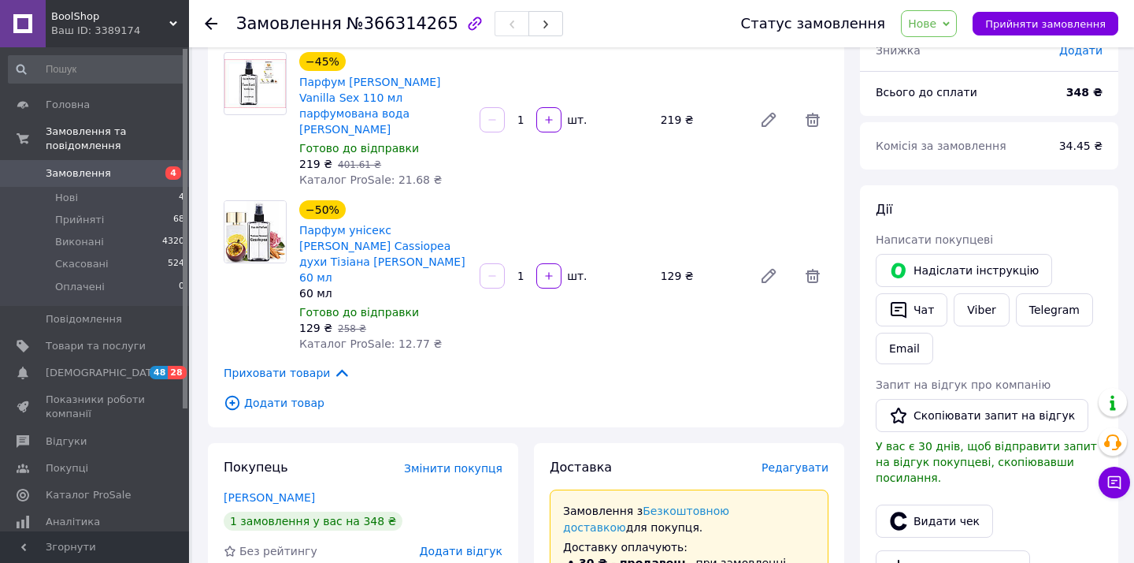
click at [60, 167] on span "Замовлення" at bounding box center [78, 173] width 65 height 14
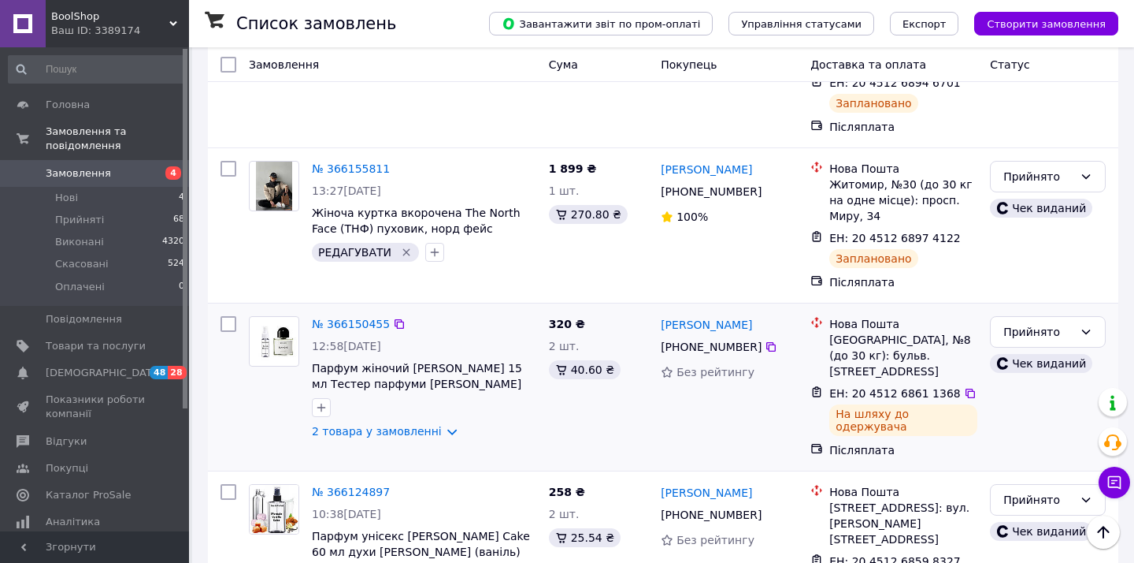
scroll to position [1997, 0]
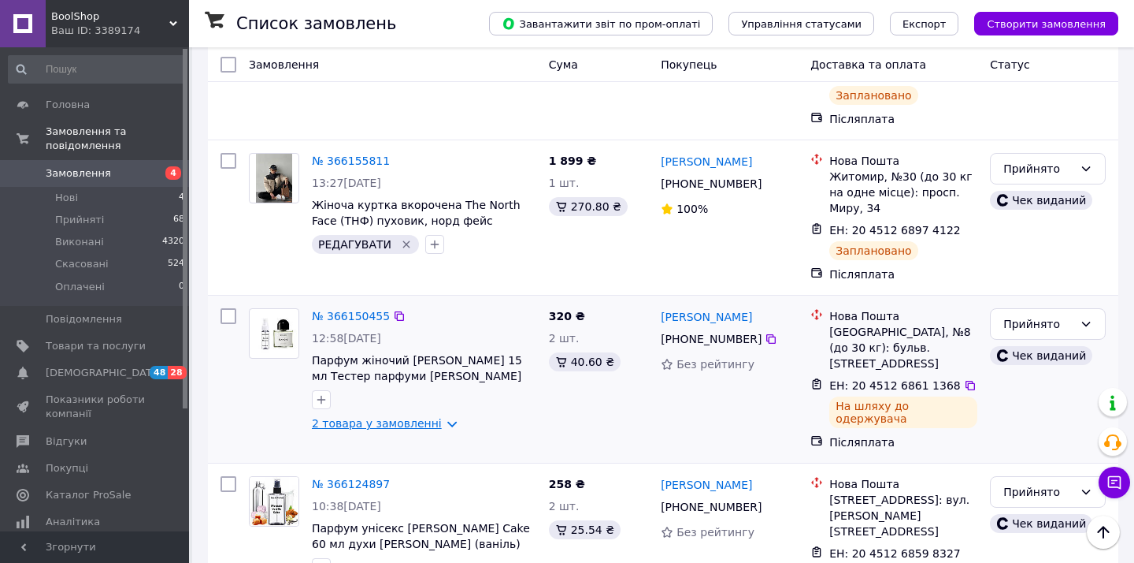
click at [432, 417] on link "2 товара у замовленні" at bounding box center [377, 423] width 130 height 13
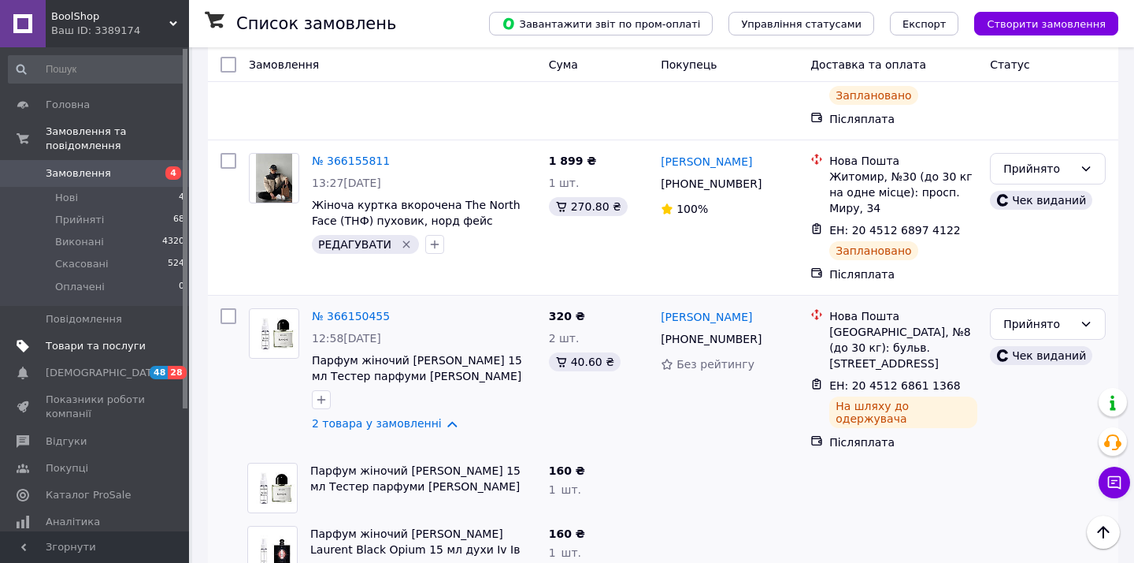
click at [101, 339] on span "Товари та послуги" at bounding box center [96, 346] width 100 height 14
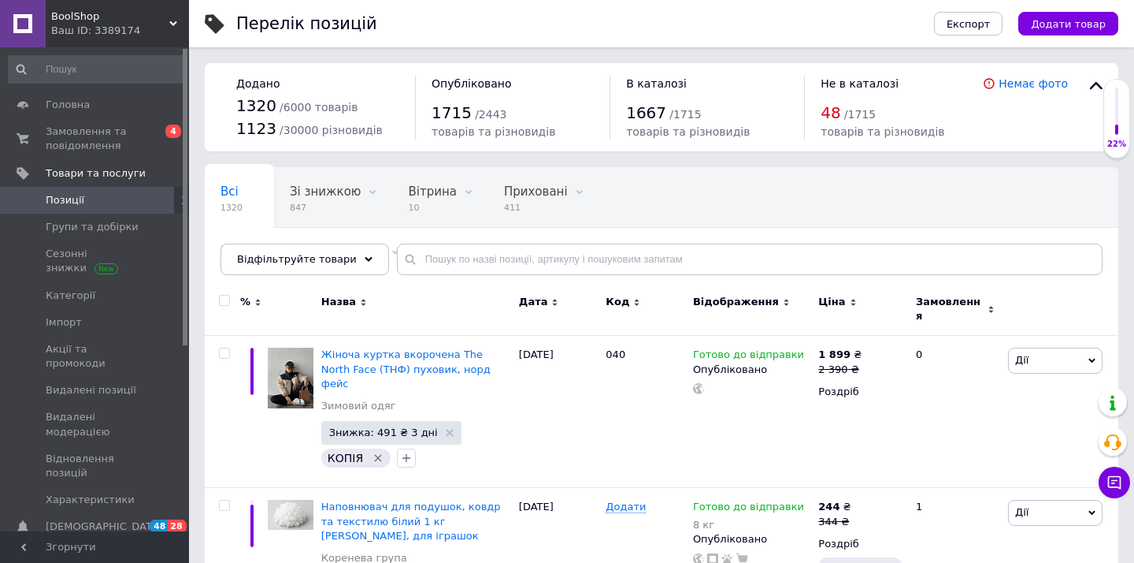
click at [305, 261] on span "Відфільтруйте товари" at bounding box center [297, 259] width 120 height 12
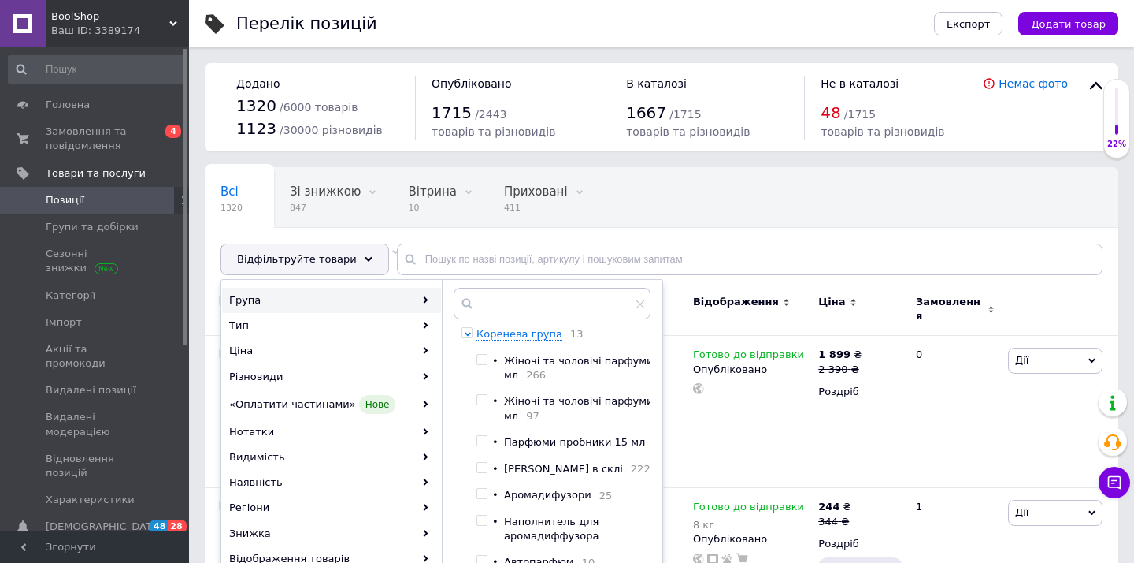
click at [487, 441] on input "checkbox" at bounding box center [482, 441] width 10 height 10
checkbox input "true"
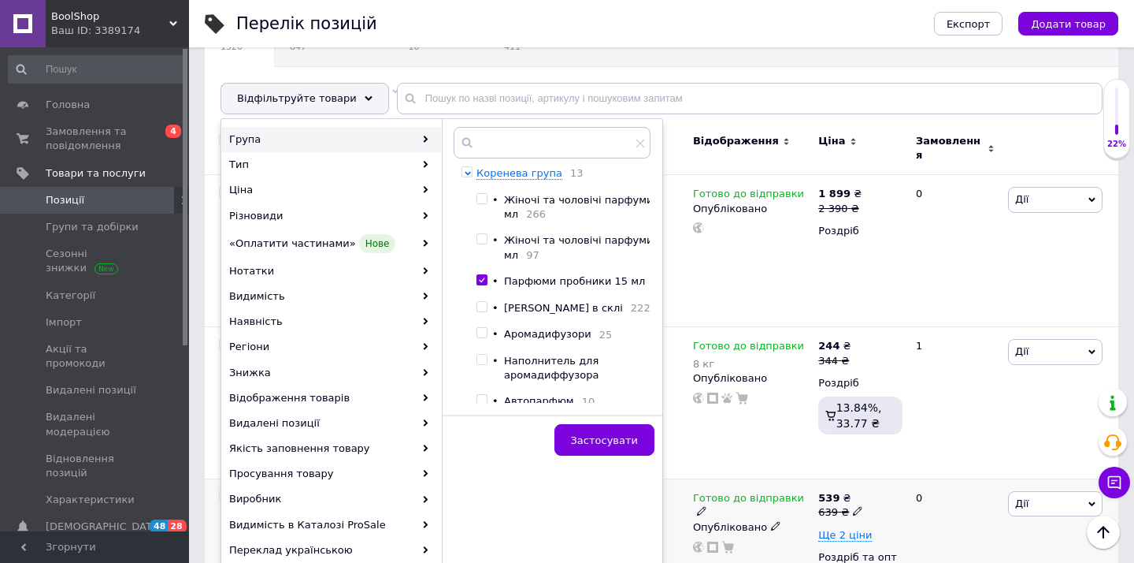
scroll to position [182, 0]
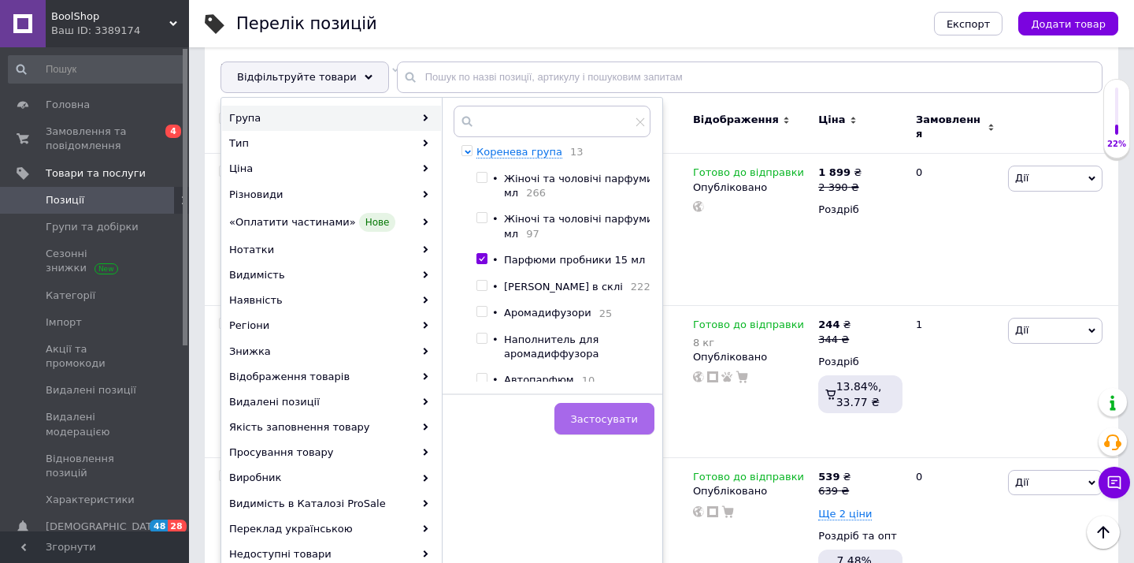
click at [619, 433] on button "Застосувати" at bounding box center [605, 419] width 100 height 32
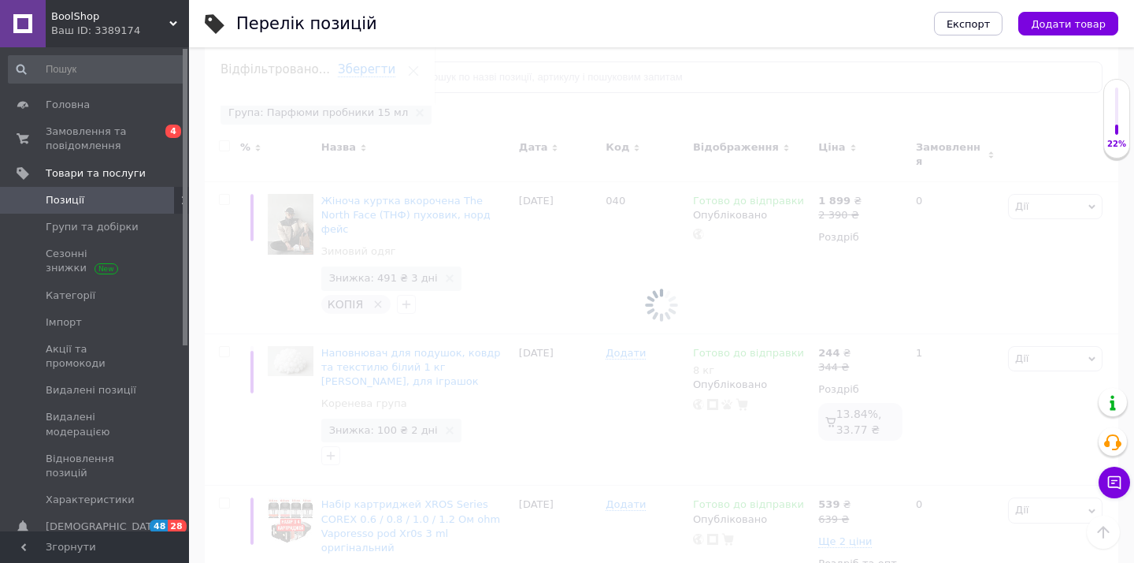
scroll to position [0, 13]
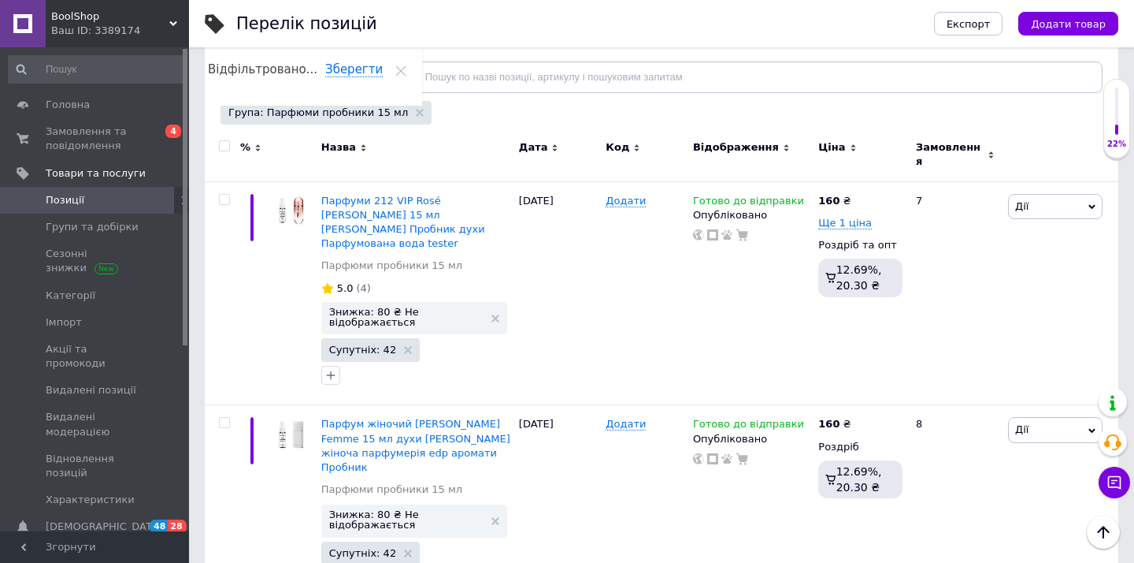
click at [225, 148] on input "checkbox" at bounding box center [224, 146] width 10 height 10
checkbox input "true"
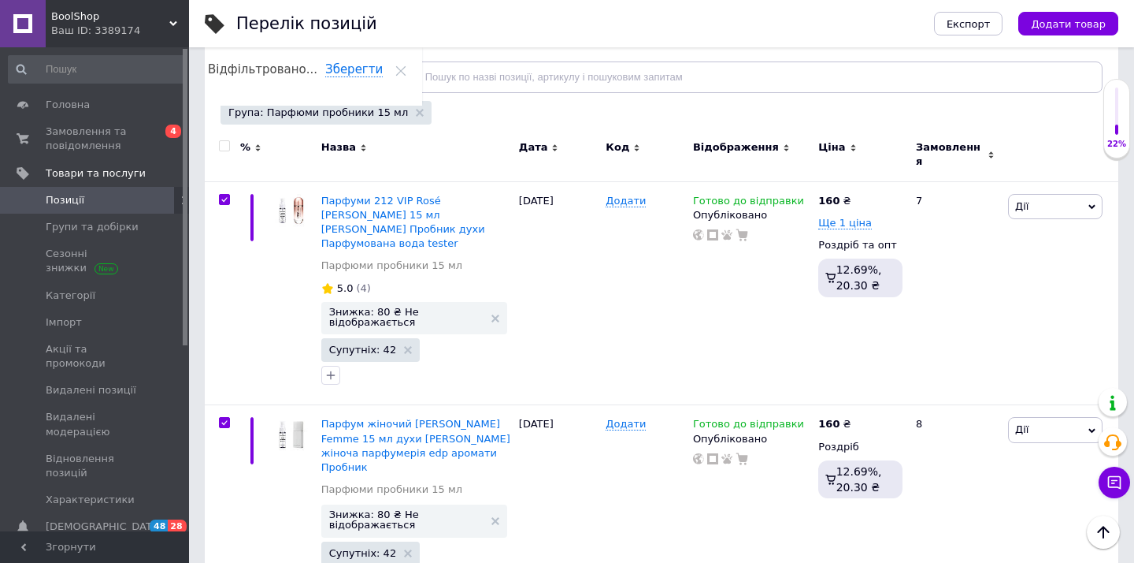
checkbox input "true"
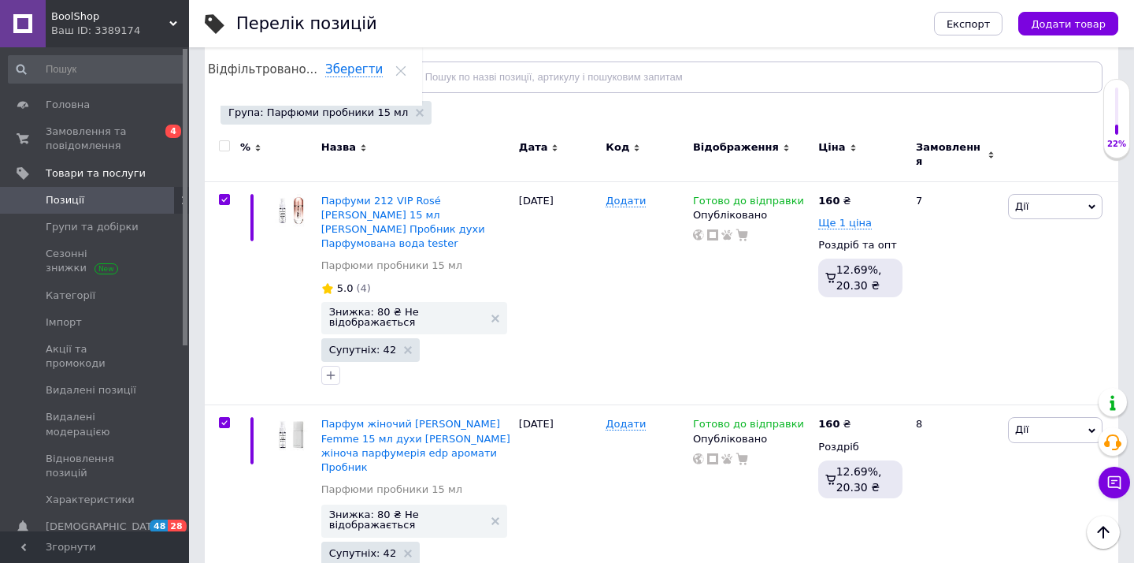
checkbox input "true"
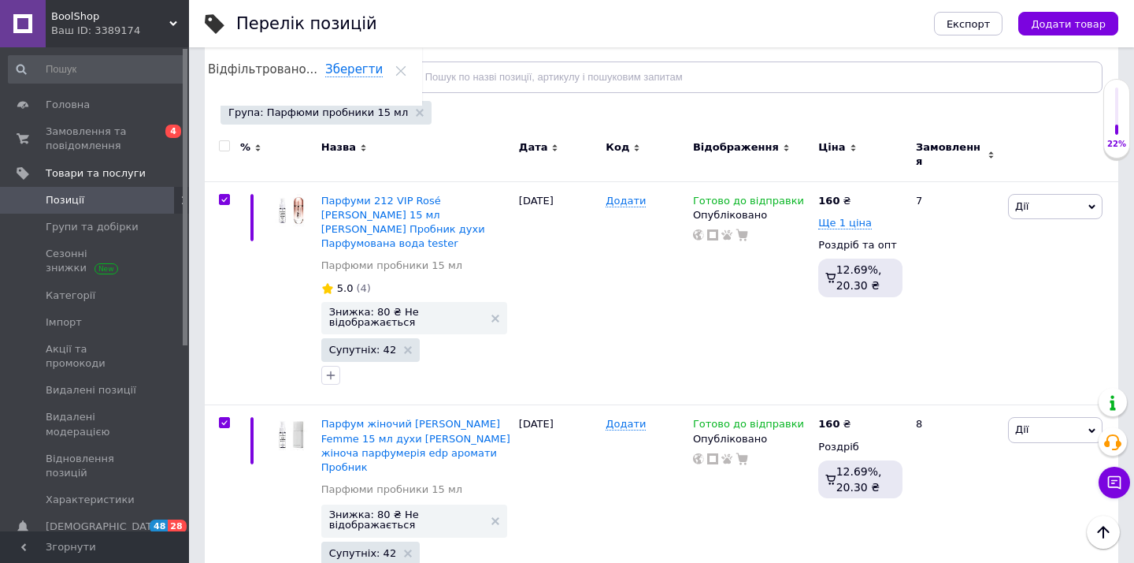
checkbox input "true"
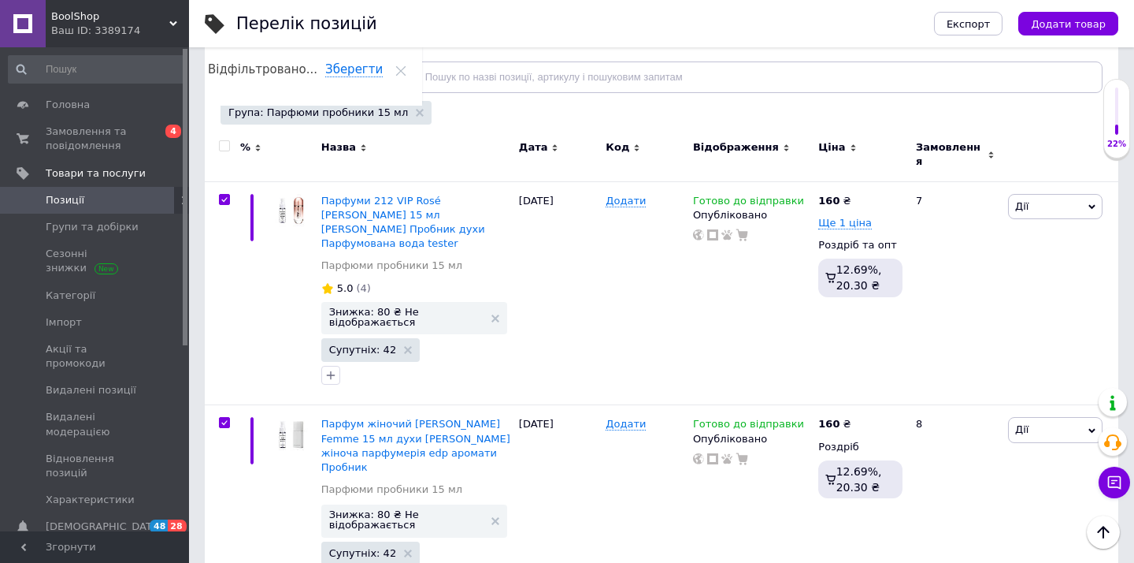
checkbox input "true"
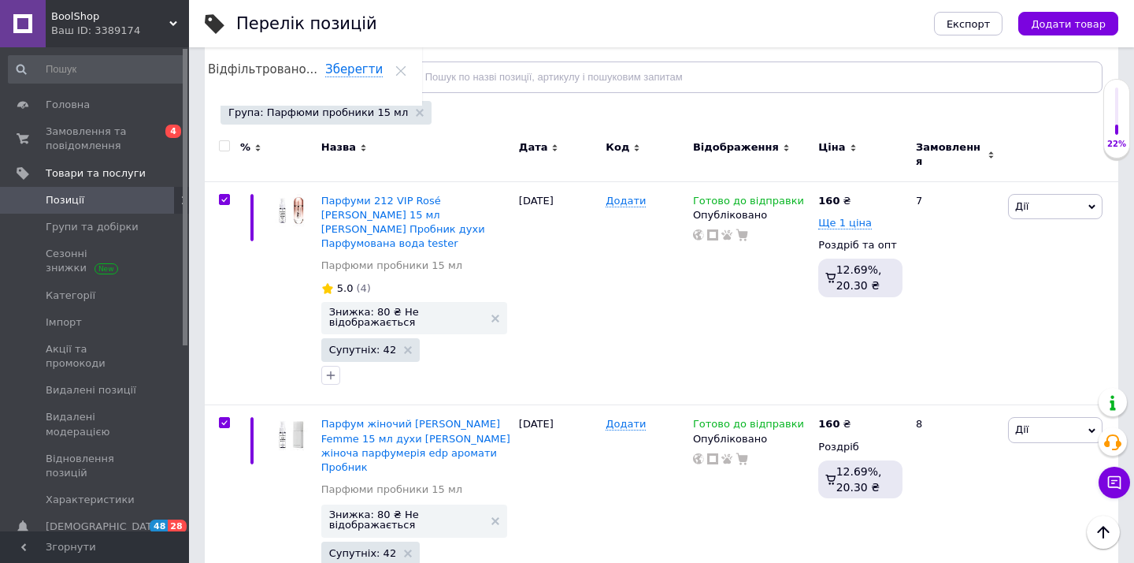
checkbox input "true"
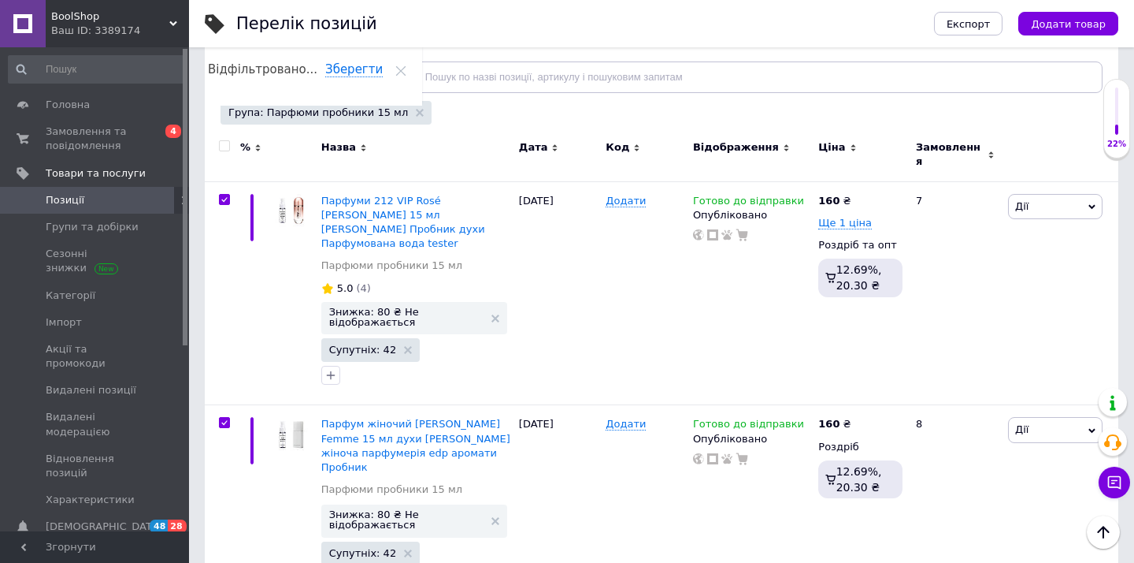
checkbox input "true"
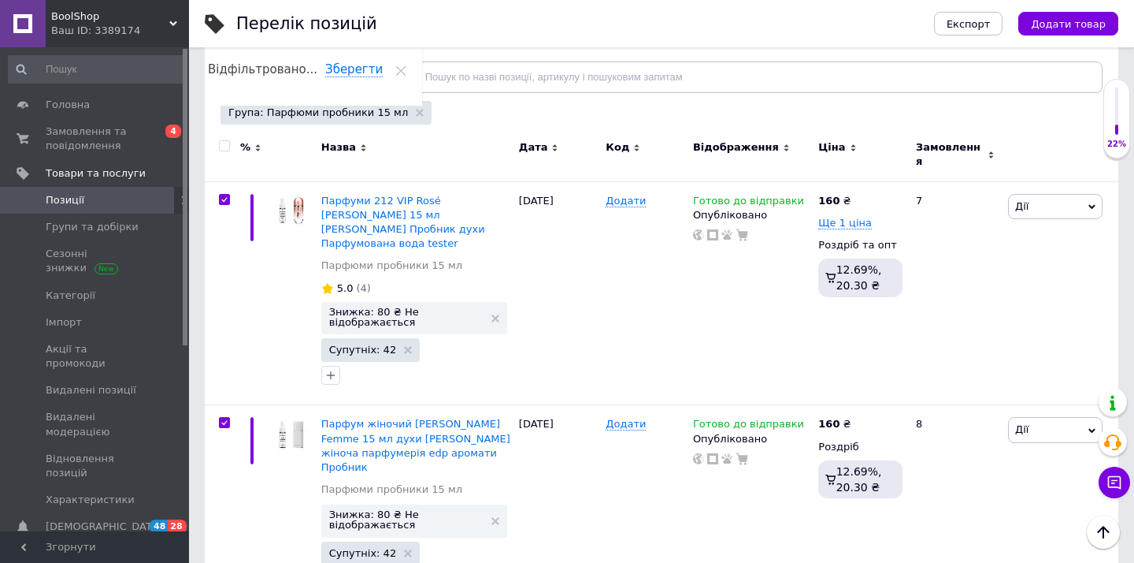
checkbox input "true"
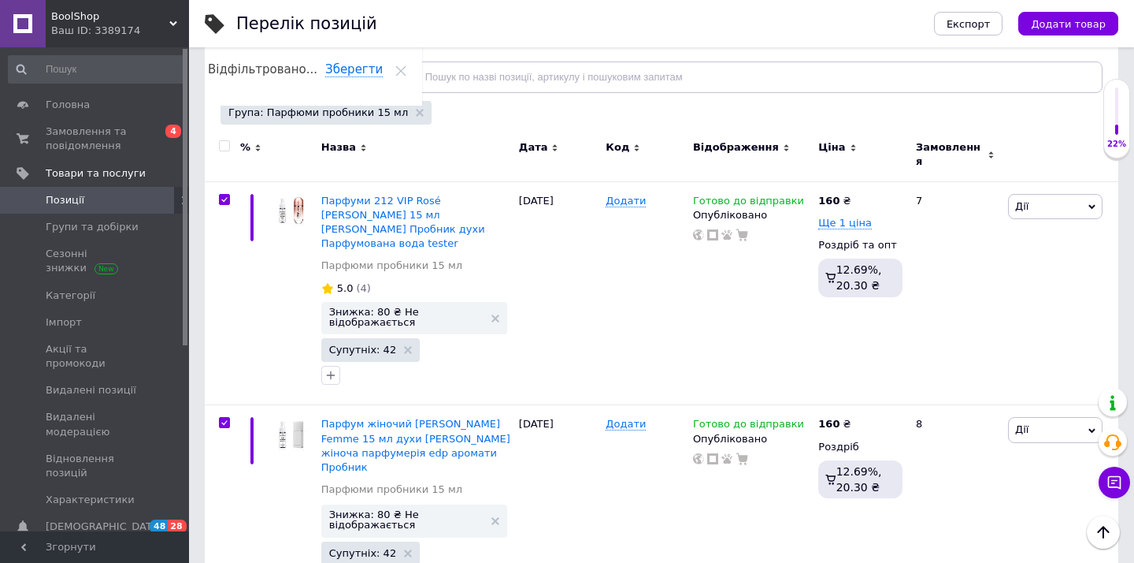
checkbox input "true"
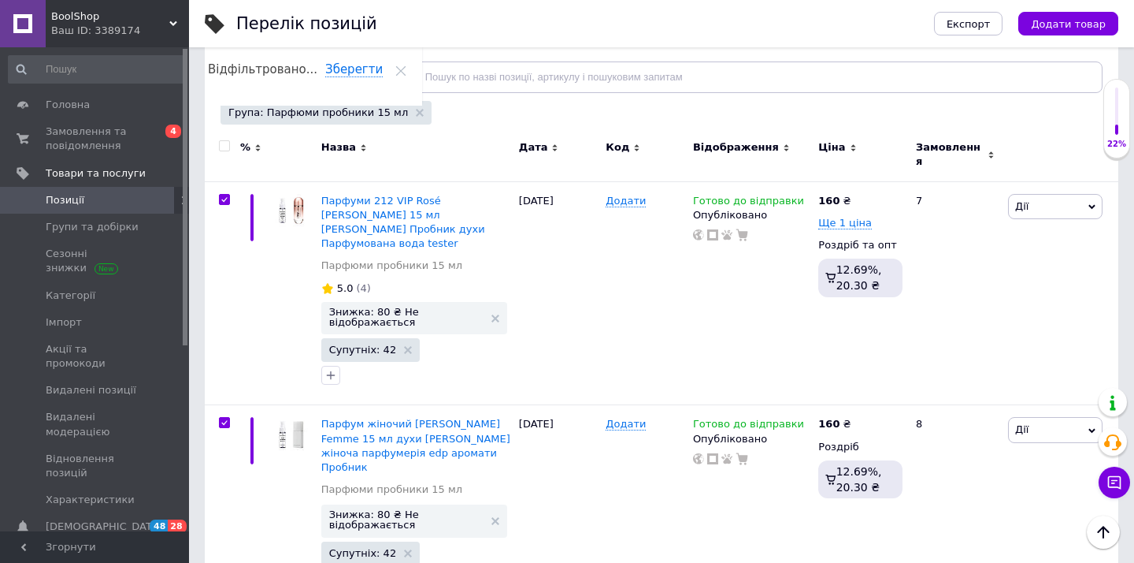
checkbox input "true"
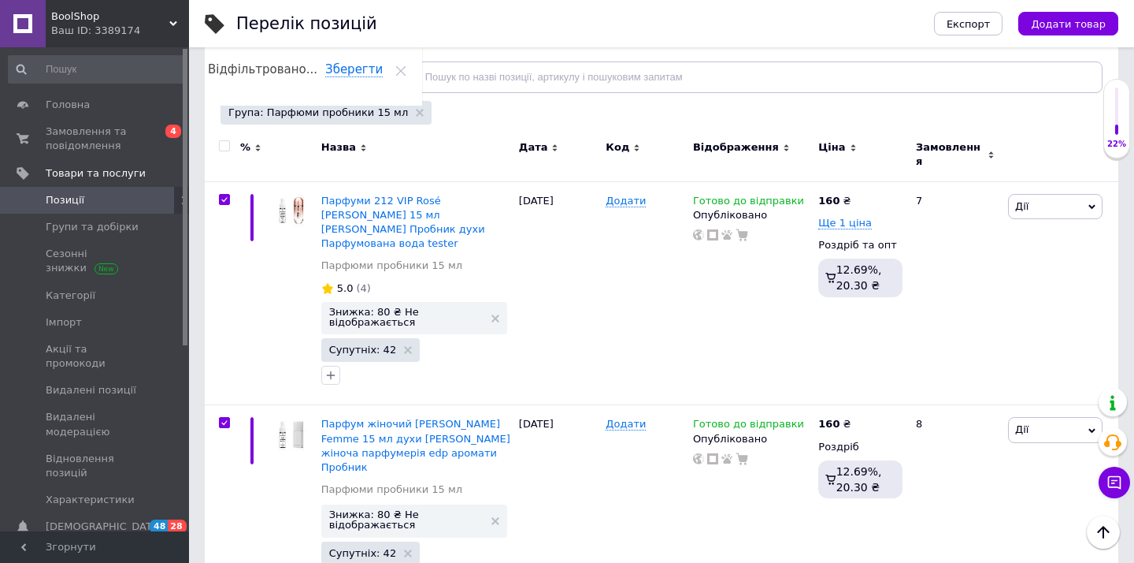
checkbox input "true"
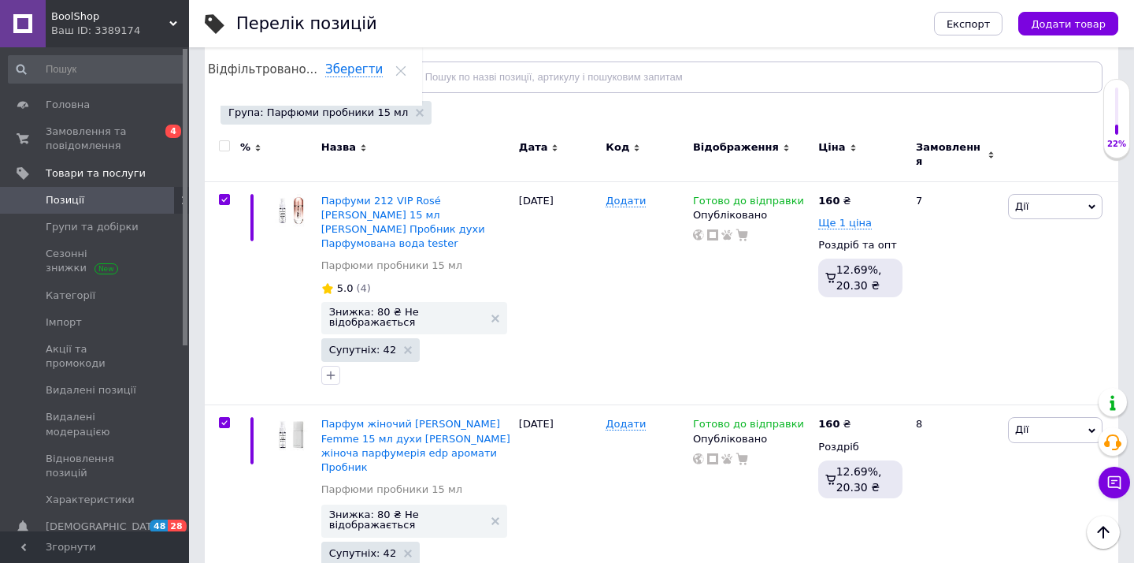
checkbox input "true"
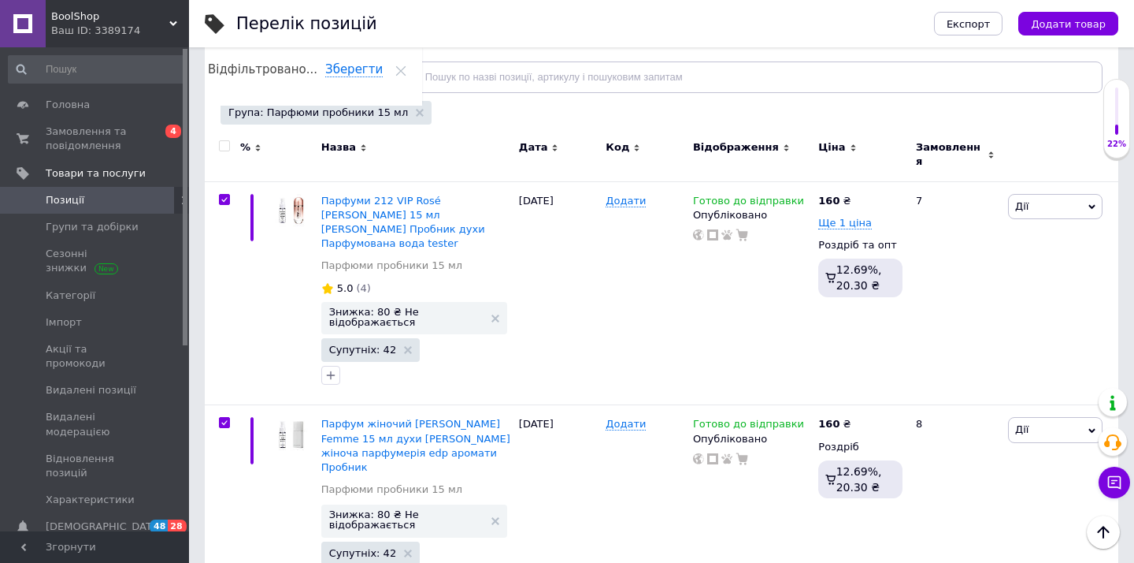
checkbox input "true"
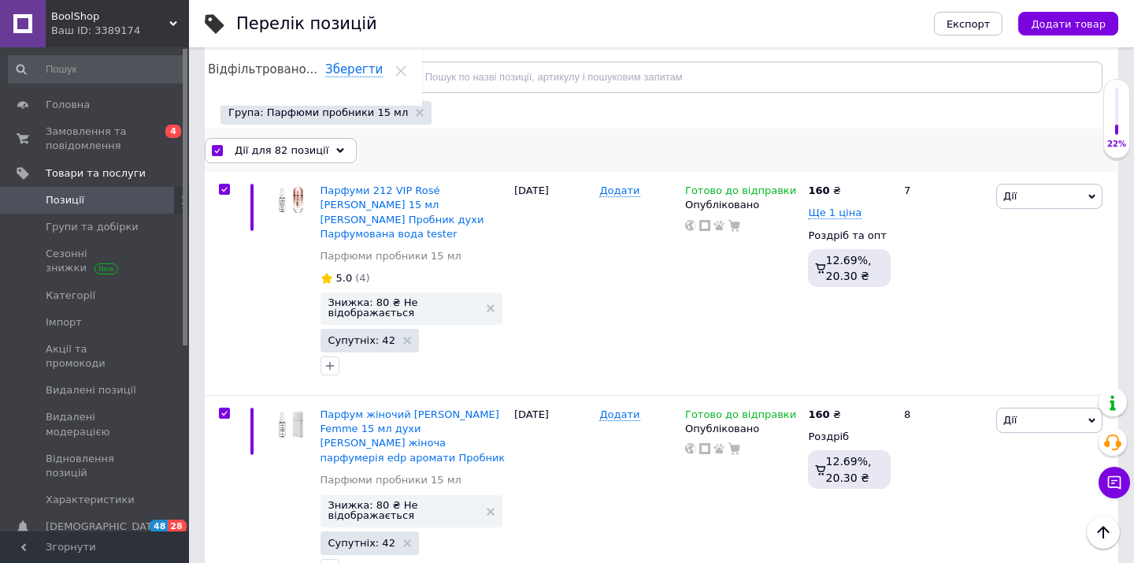
click at [287, 147] on span "Дії для 82 позиції" at bounding box center [282, 150] width 94 height 14
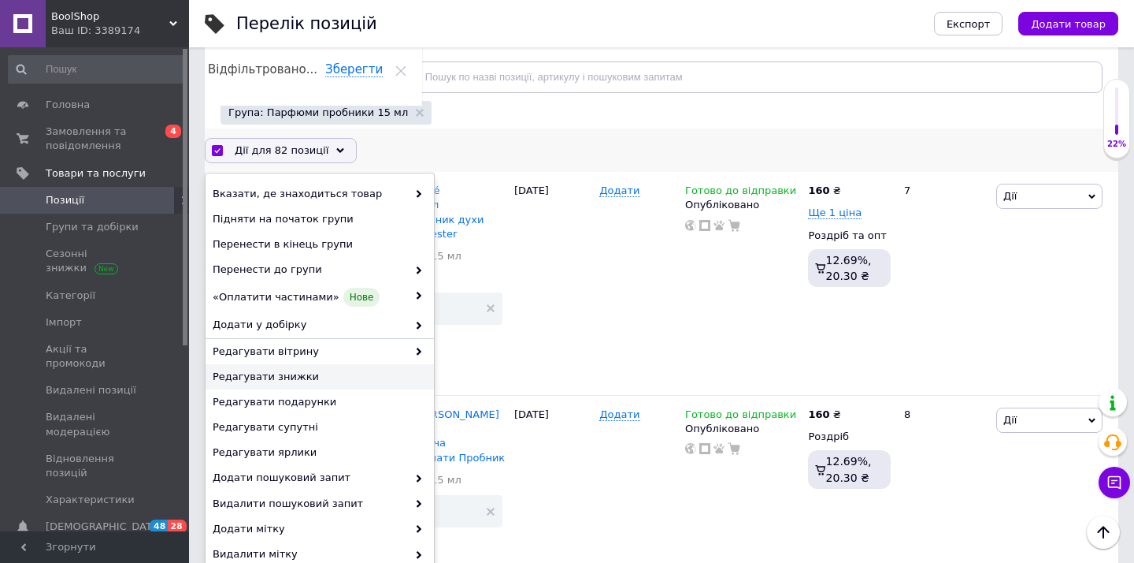
click at [310, 371] on span "Редагувати знижки" at bounding box center [318, 376] width 210 height 14
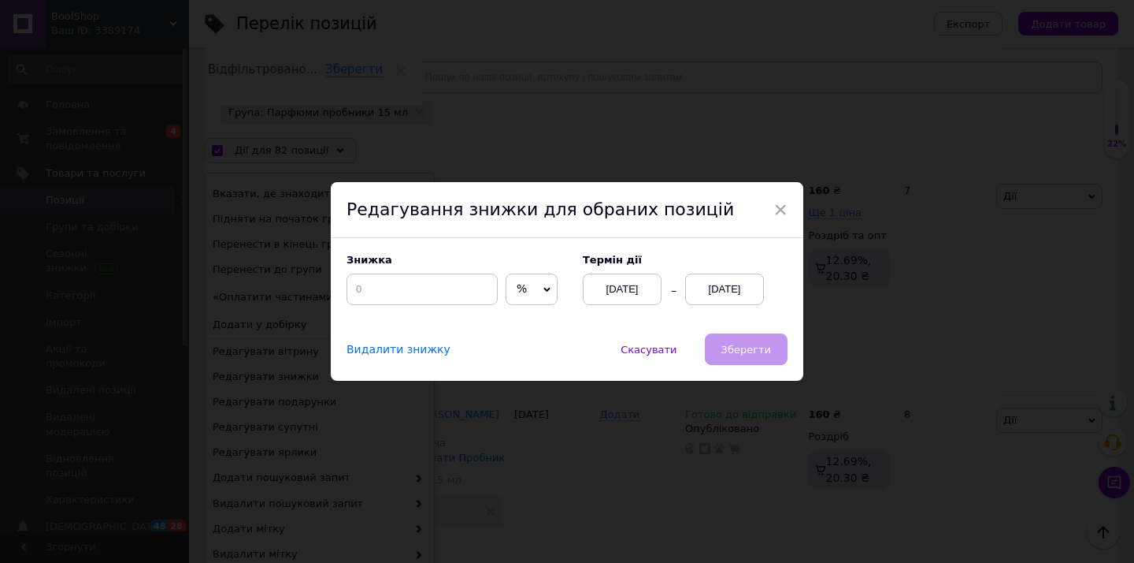
click at [517, 292] on span "%" at bounding box center [522, 288] width 10 height 13
click at [507, 315] on li "₴" at bounding box center [532, 322] width 50 height 22
click at [463, 310] on div "Знижка ₴ % Термін дії [DATE] [DATE]" at bounding box center [567, 285] width 473 height 95
click at [462, 295] on input at bounding box center [422, 289] width 151 height 32
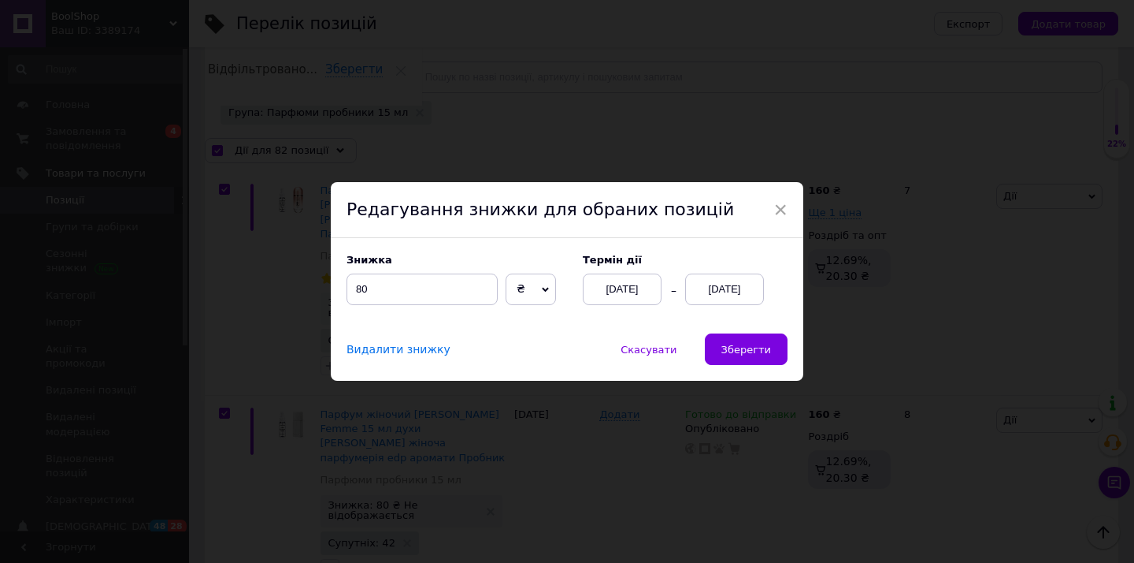
click at [741, 304] on div "[DATE]" at bounding box center [724, 289] width 79 height 32
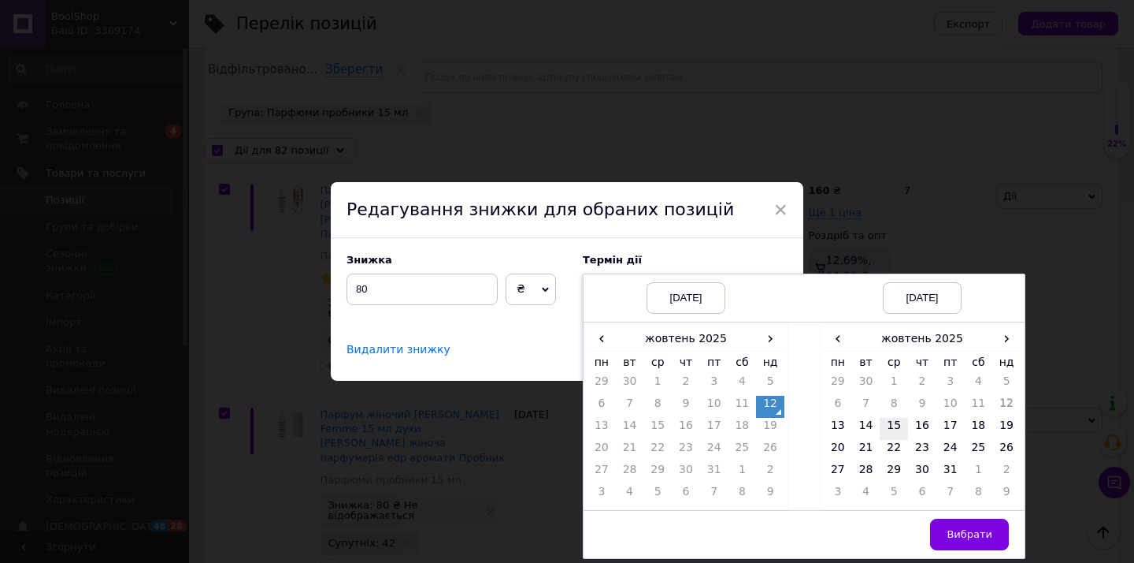
click at [898, 430] on td "15" at bounding box center [894, 429] width 28 height 22
click at [945, 527] on button "Вибрати" at bounding box center [969, 534] width 79 height 32
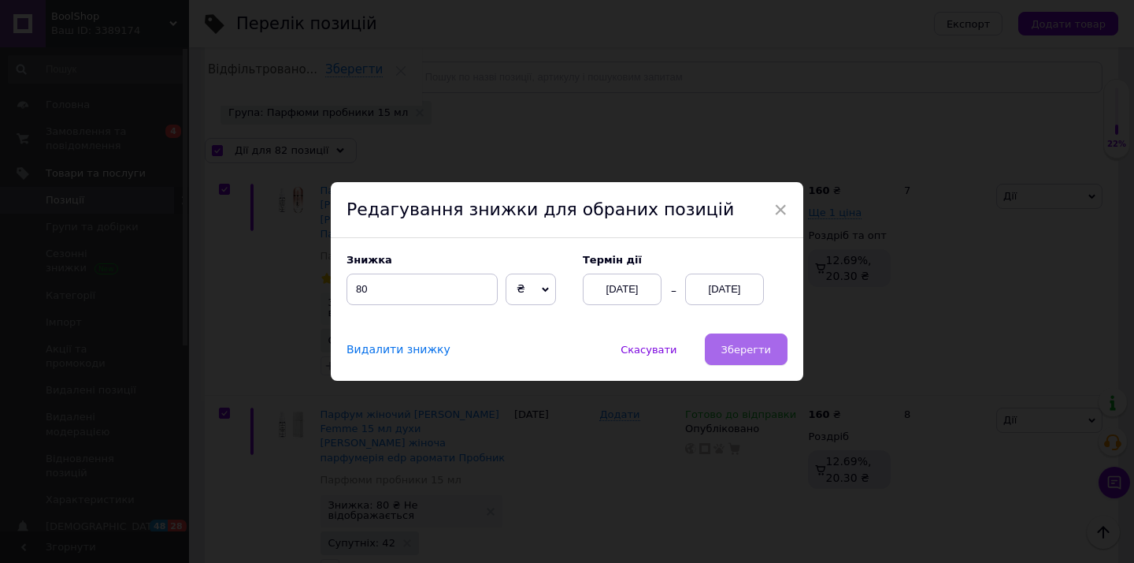
click at [744, 355] on span "Зберегти" at bounding box center [747, 349] width 50 height 12
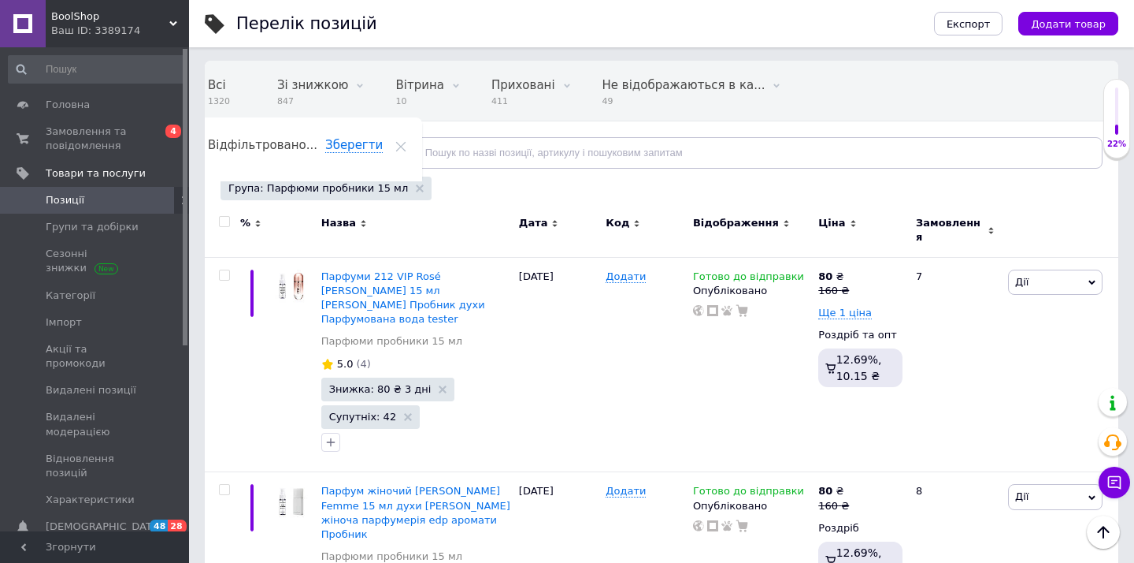
scroll to position [106, 0]
click at [439, 149] on input "text" at bounding box center [750, 154] width 706 height 32
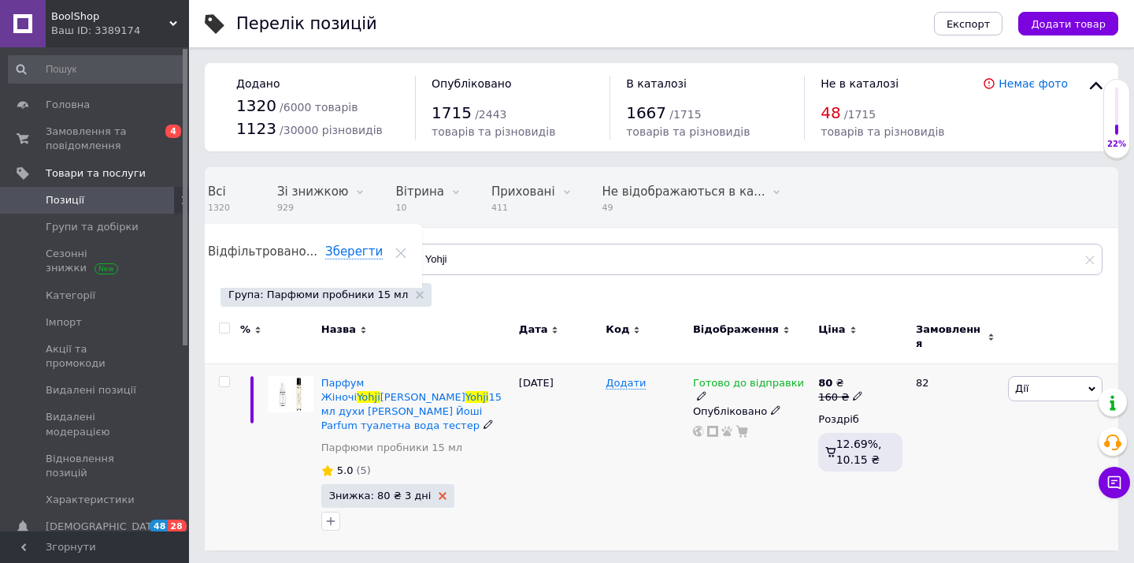
drag, startPoint x: 433, startPoint y: 178, endPoint x: 433, endPoint y: 472, distance: 293.9
click at [439, 492] on use at bounding box center [443, 496] width 8 height 8
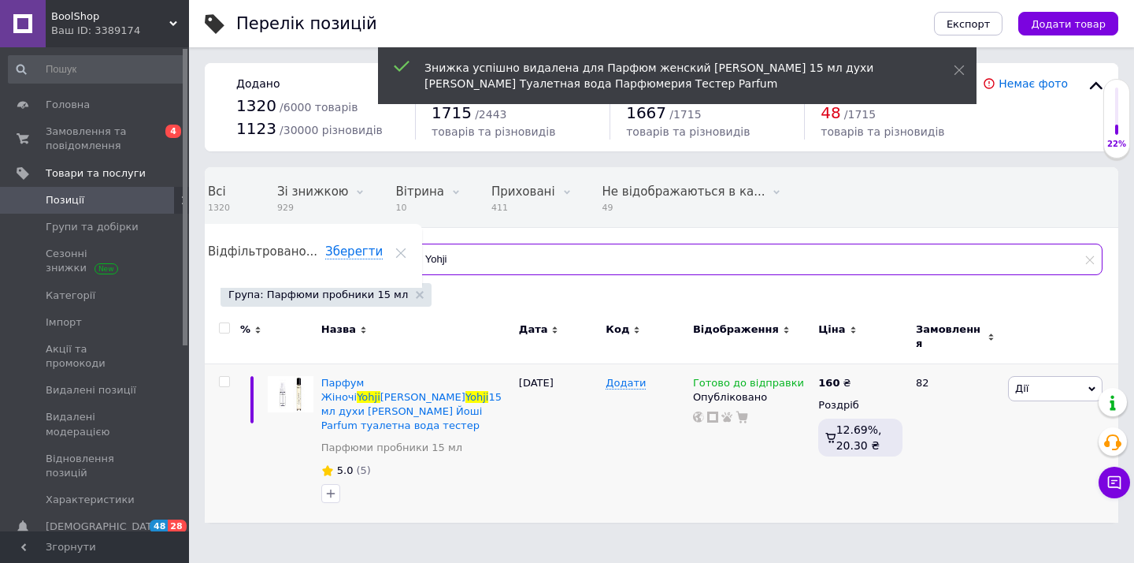
click at [522, 273] on input "Yohji" at bounding box center [750, 259] width 706 height 32
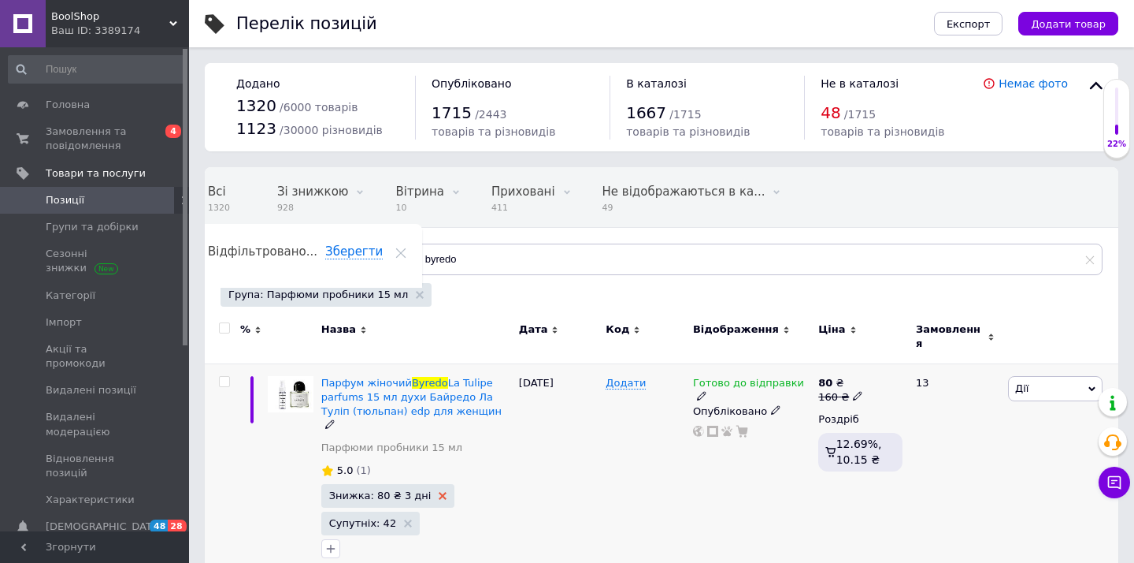
click at [439, 492] on icon at bounding box center [443, 496] width 8 height 8
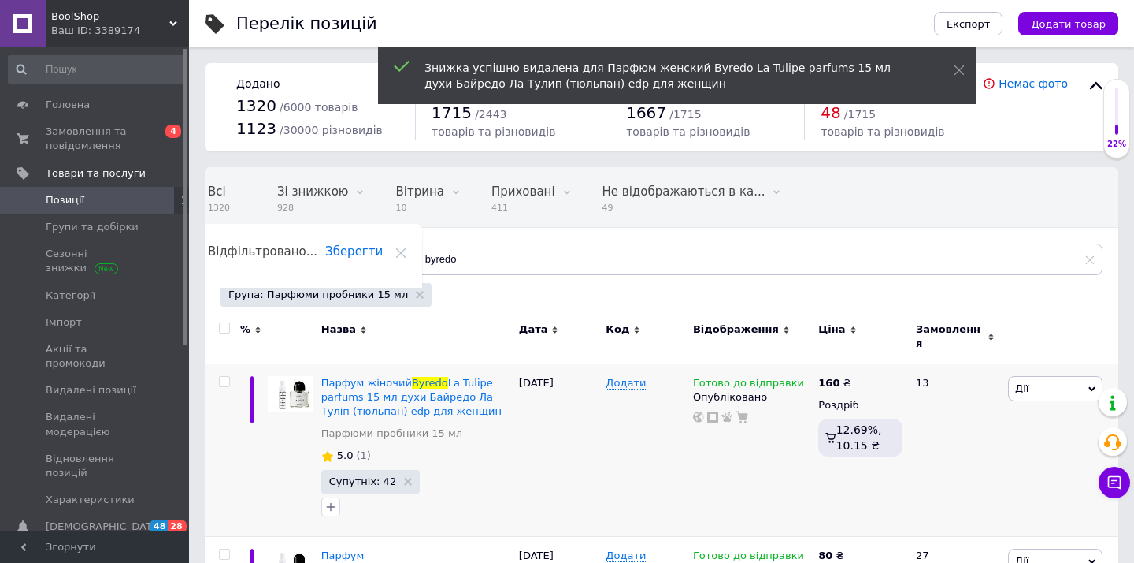
click at [537, 275] on div "Всі 1320 Зі знижкою 928 Видалити Редагувати Вітрина 10 Видалити Редагувати Прих…" at bounding box center [662, 229] width 914 height 130
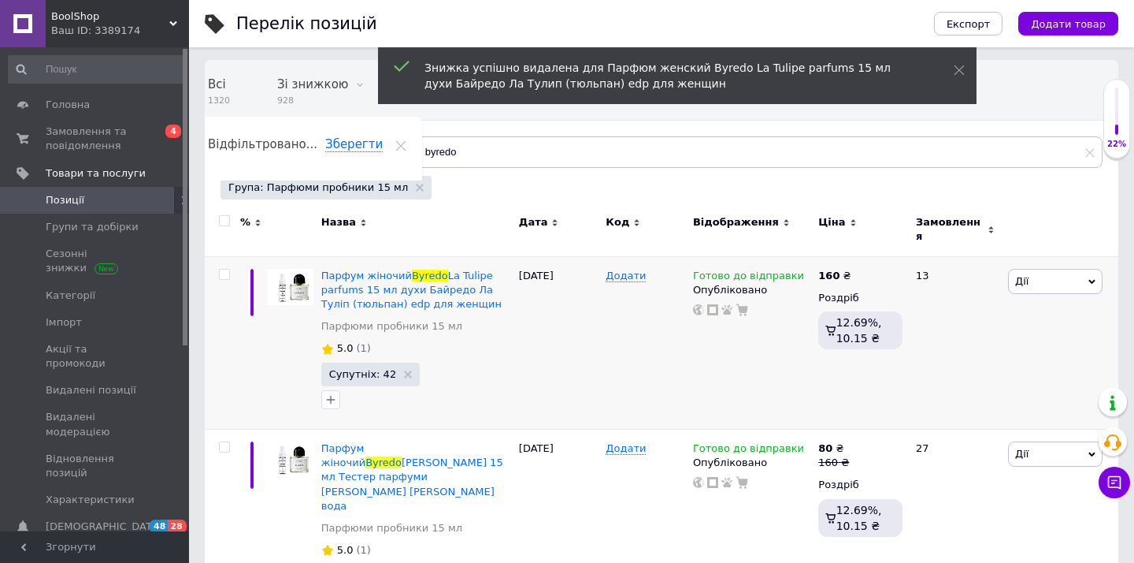
scroll to position [145, 0]
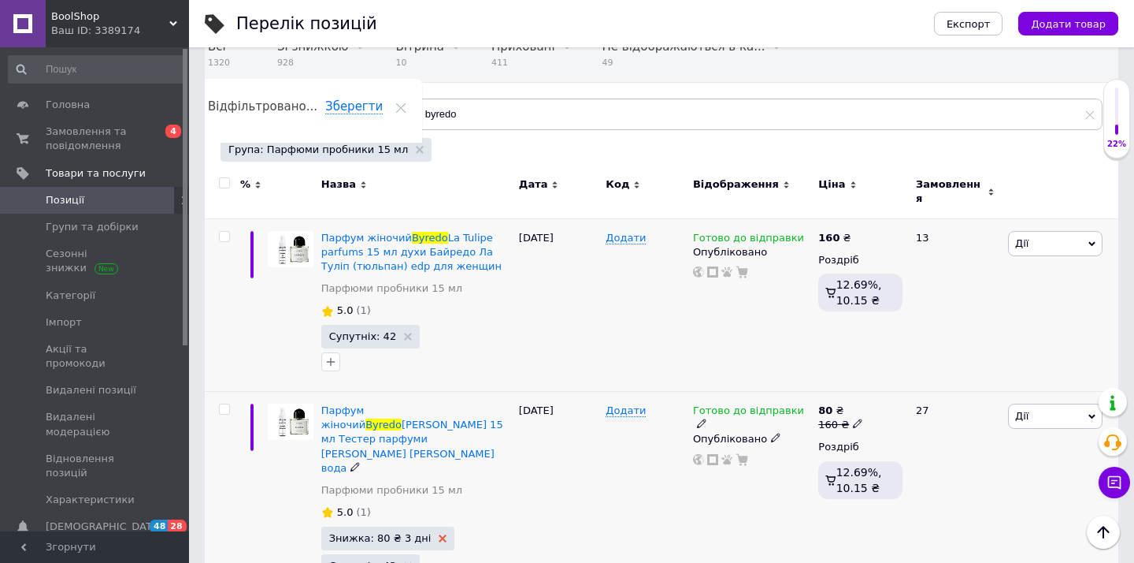
click at [439, 534] on use at bounding box center [443, 538] width 8 height 8
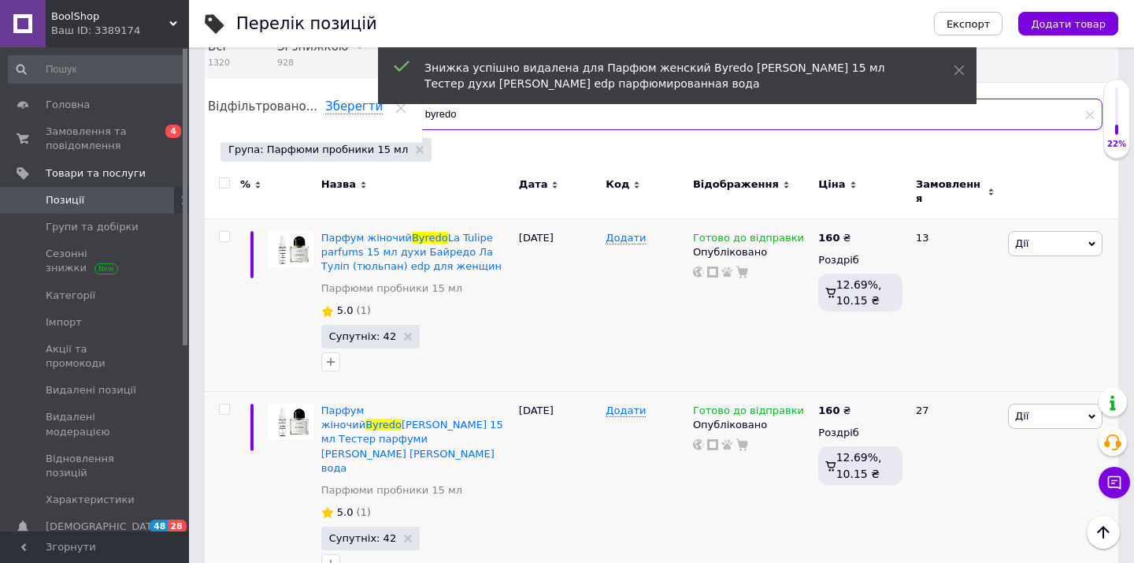
click at [522, 115] on input "byredo" at bounding box center [750, 114] width 706 height 32
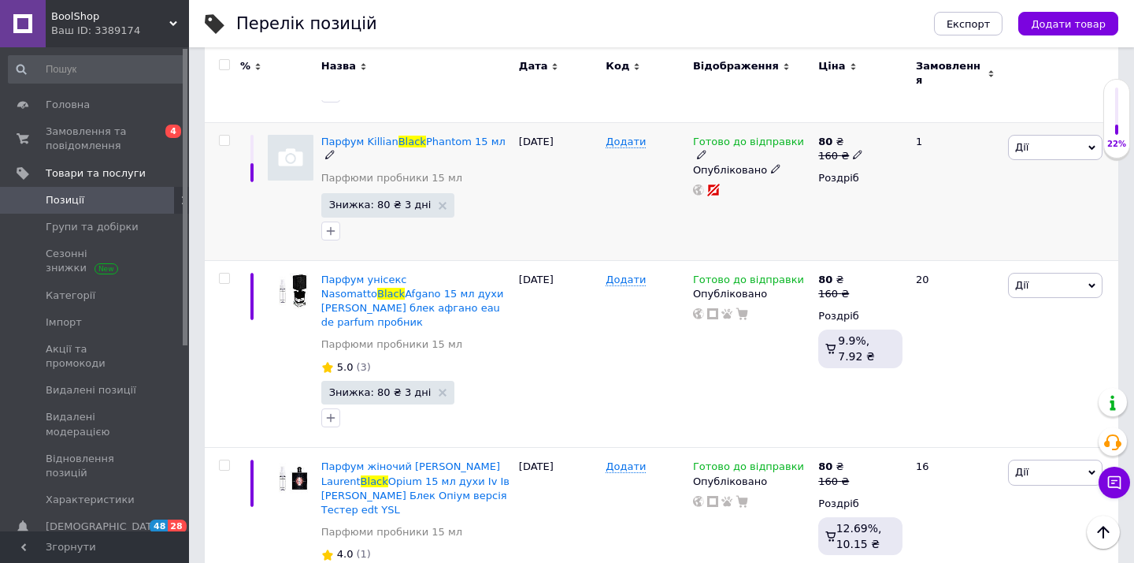
scroll to position [425, 0]
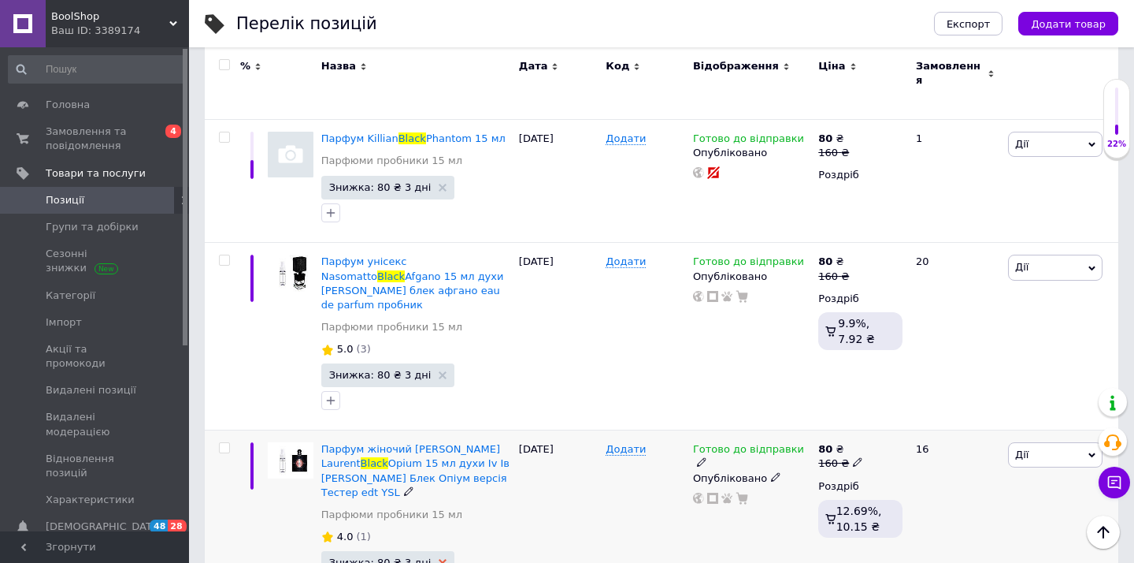
click at [439, 559] on icon at bounding box center [443, 563] width 8 height 8
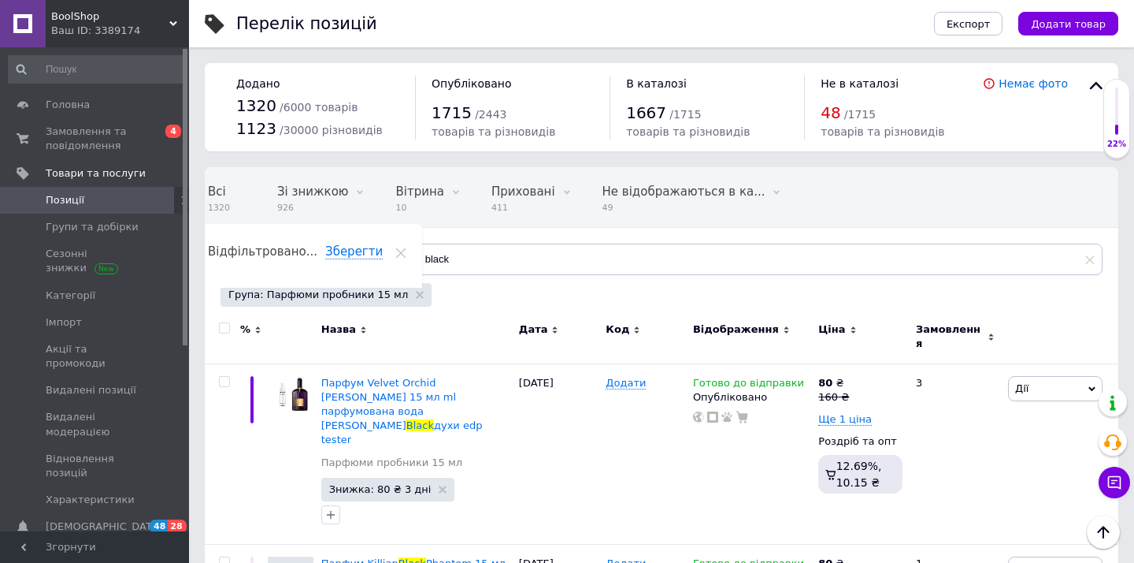
scroll to position [0, 0]
click at [124, 126] on span "Замовлення та повідомлення" at bounding box center [96, 138] width 100 height 28
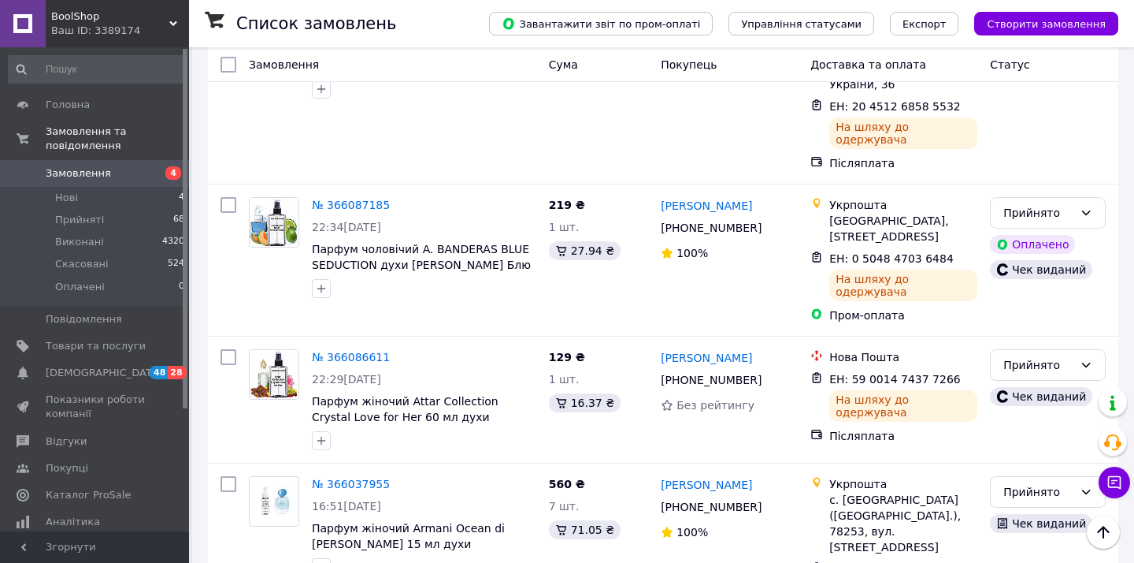
scroll to position [2634, 0]
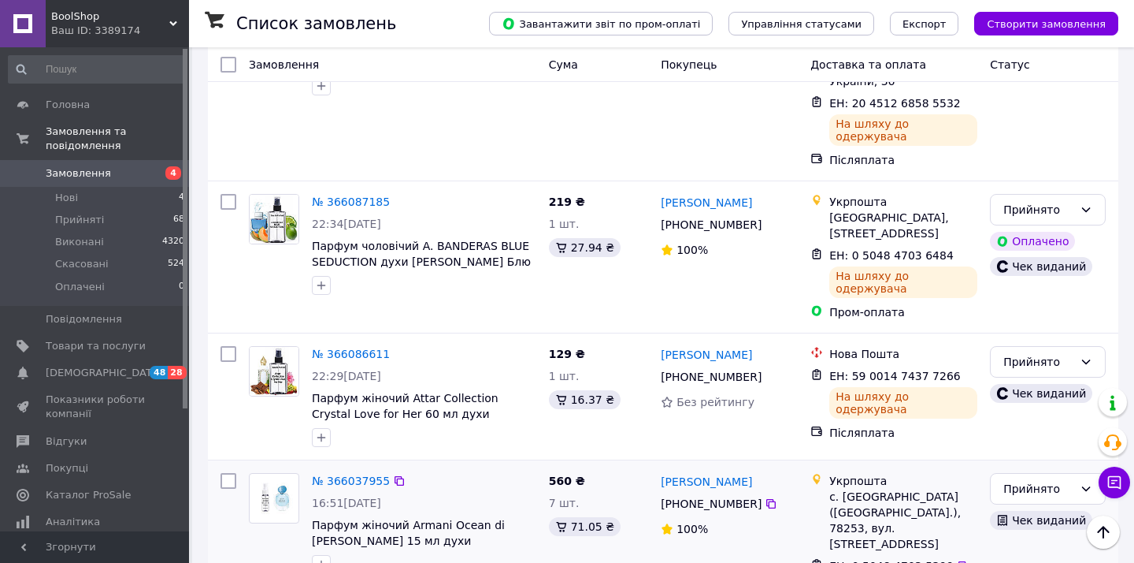
click at [412, 466] on div "№ 366037955 16:51[DATE] Парфум жіночий Armani Ocean di [PERSON_NAME] 15 мл духи…" at bounding box center [424, 534] width 237 height 136
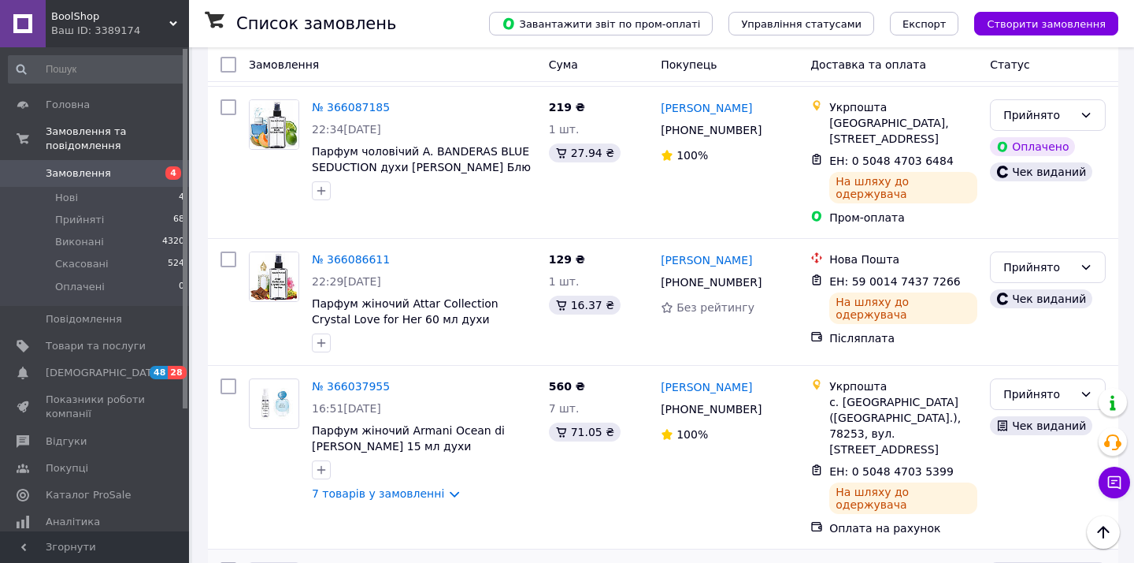
scroll to position [2727, 0]
drag, startPoint x: 243, startPoint y: 521, endPoint x: 196, endPoint y: 421, distance: 109.6
click at [168, 381] on link "[DEMOGRAPHIC_DATA] 48 28" at bounding box center [97, 372] width 194 height 27
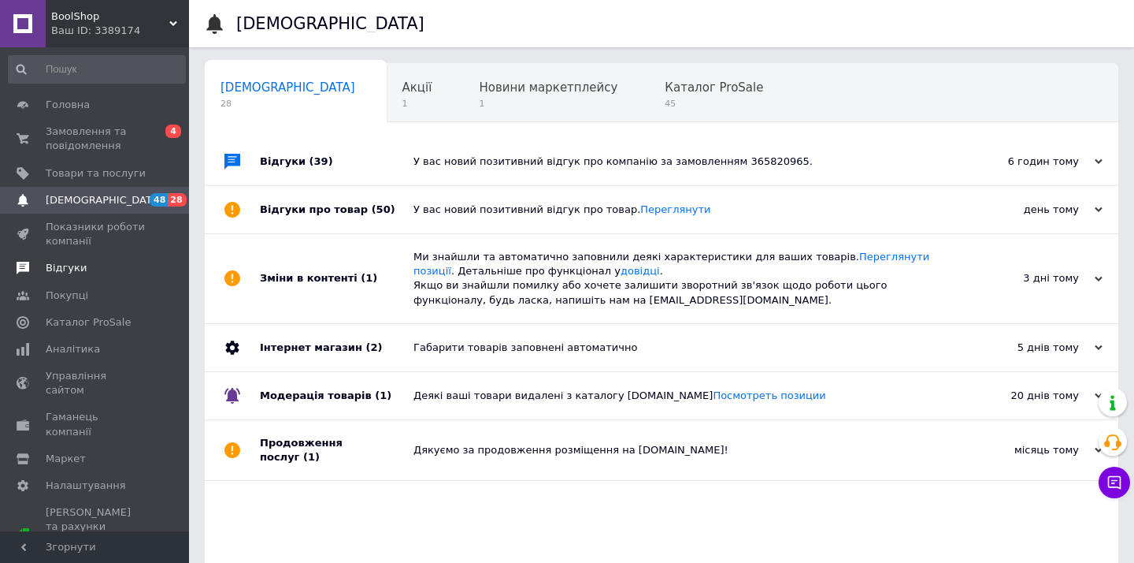
click at [138, 269] on span "Відгуки" at bounding box center [96, 268] width 100 height 14
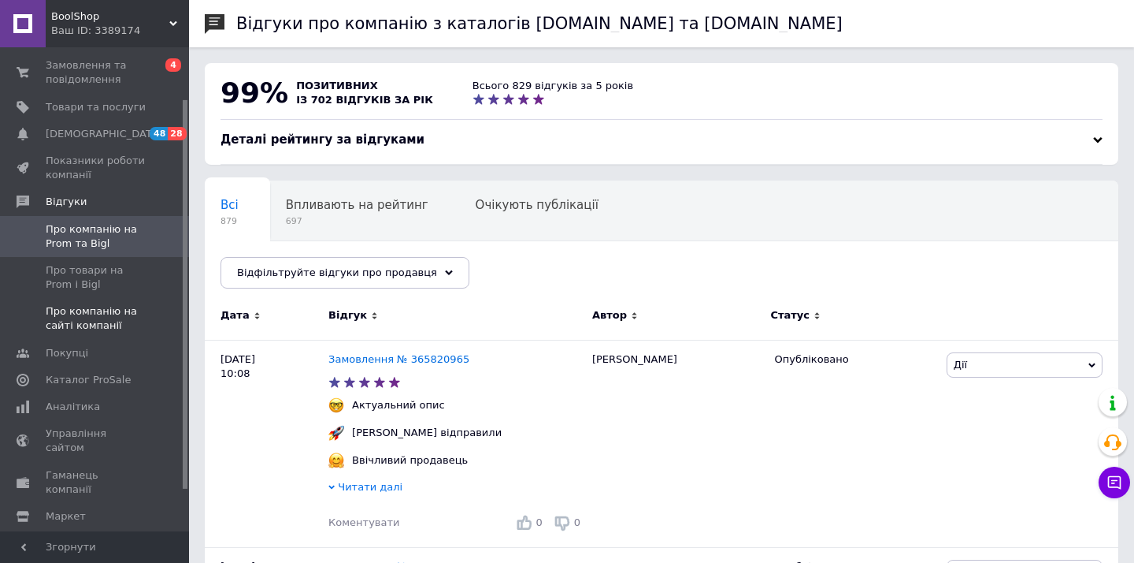
scroll to position [76, 0]
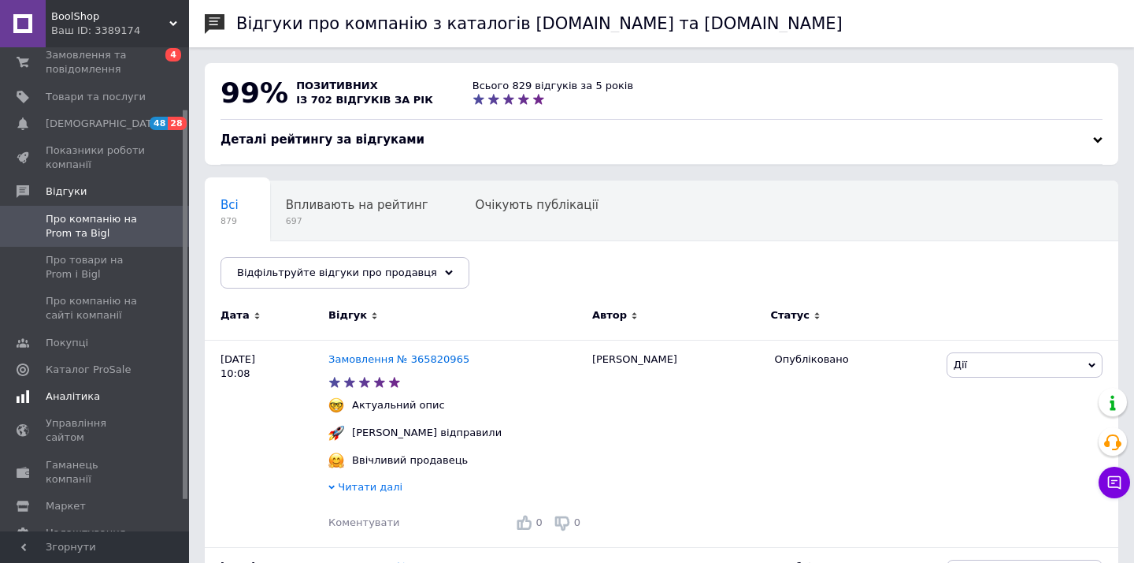
click at [154, 401] on link "Аналітика" at bounding box center [97, 396] width 194 height 27
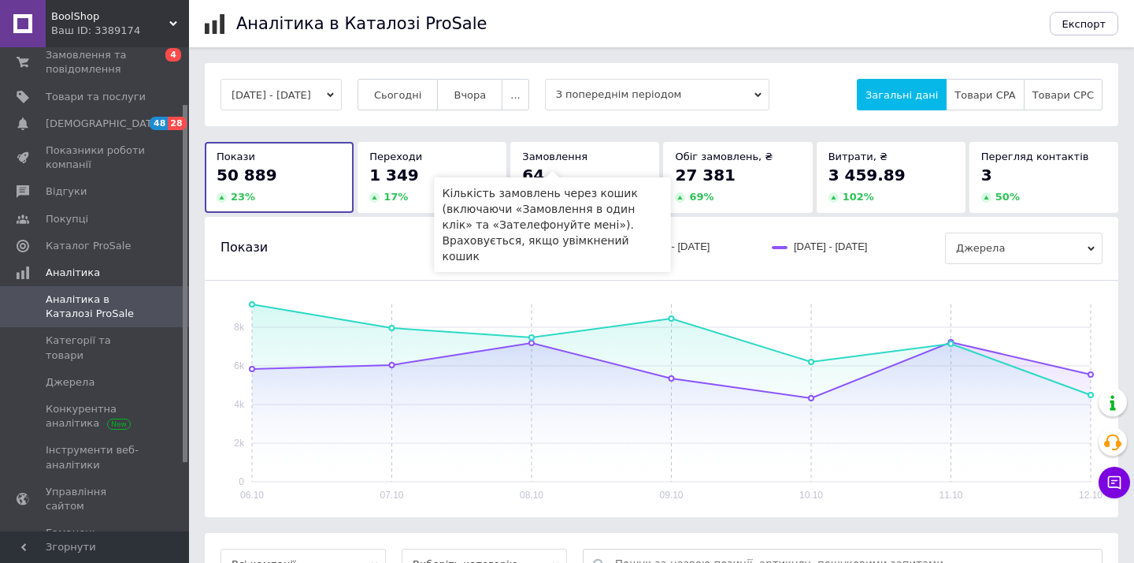
click at [556, 162] on span "Замовлення" at bounding box center [554, 156] width 65 height 12
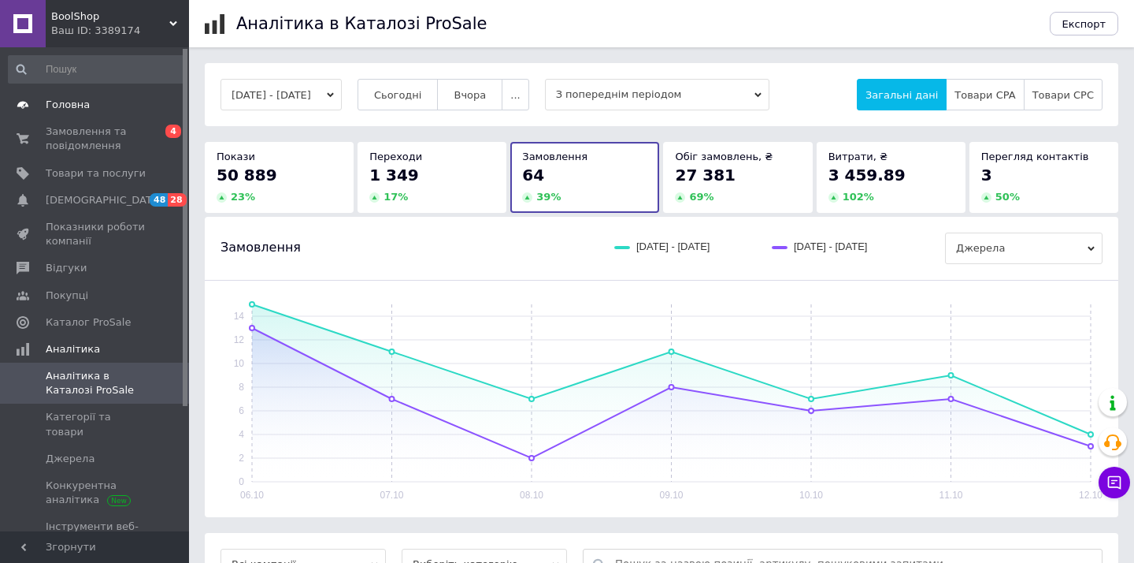
click at [57, 96] on link "Головна" at bounding box center [97, 104] width 194 height 27
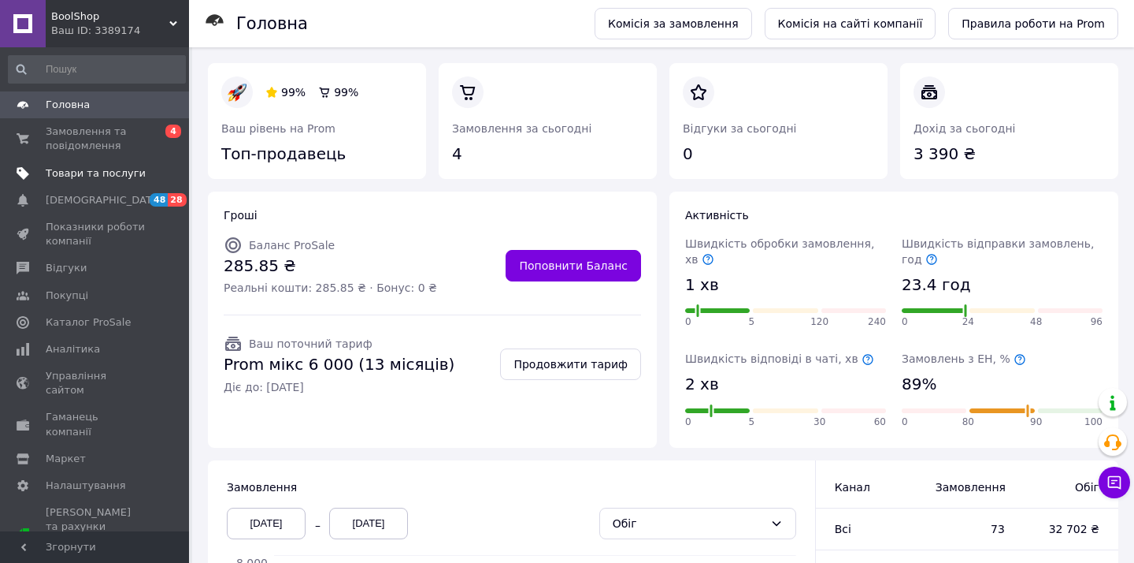
click at [171, 171] on span at bounding box center [167, 173] width 43 height 14
